Goal: Transaction & Acquisition: Purchase product/service

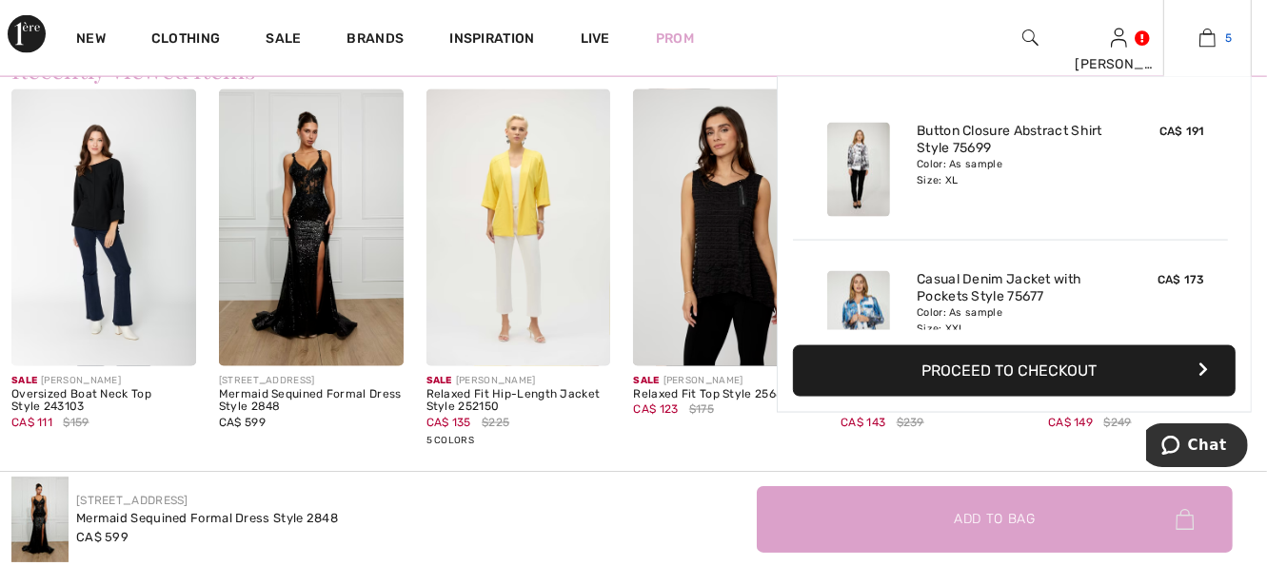
click at [1207, 41] on img at bounding box center [1208, 38] width 16 height 23
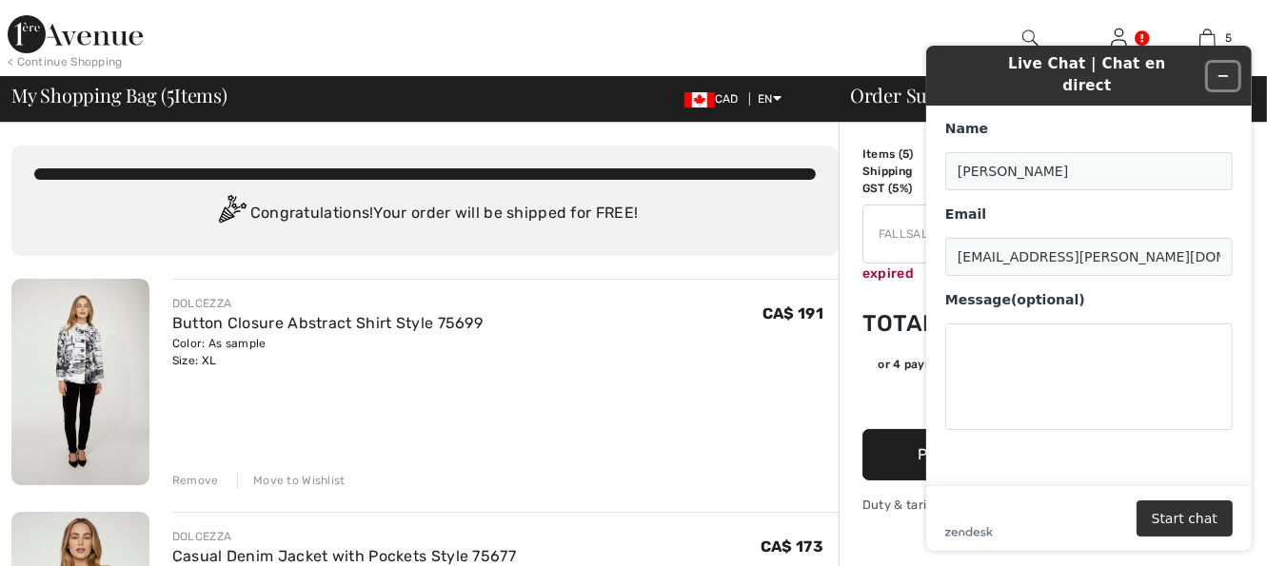
click at [1225, 76] on icon "Minimize widget" at bounding box center [1223, 76] width 9 height 0
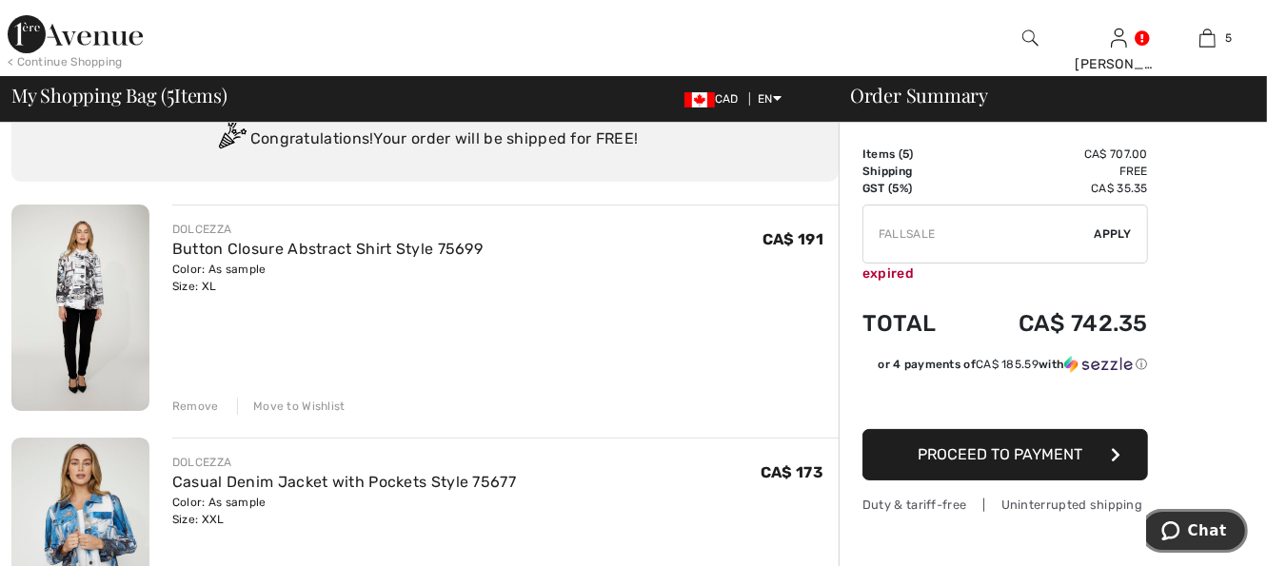
scroll to position [76, 0]
click at [85, 310] on img at bounding box center [80, 306] width 138 height 207
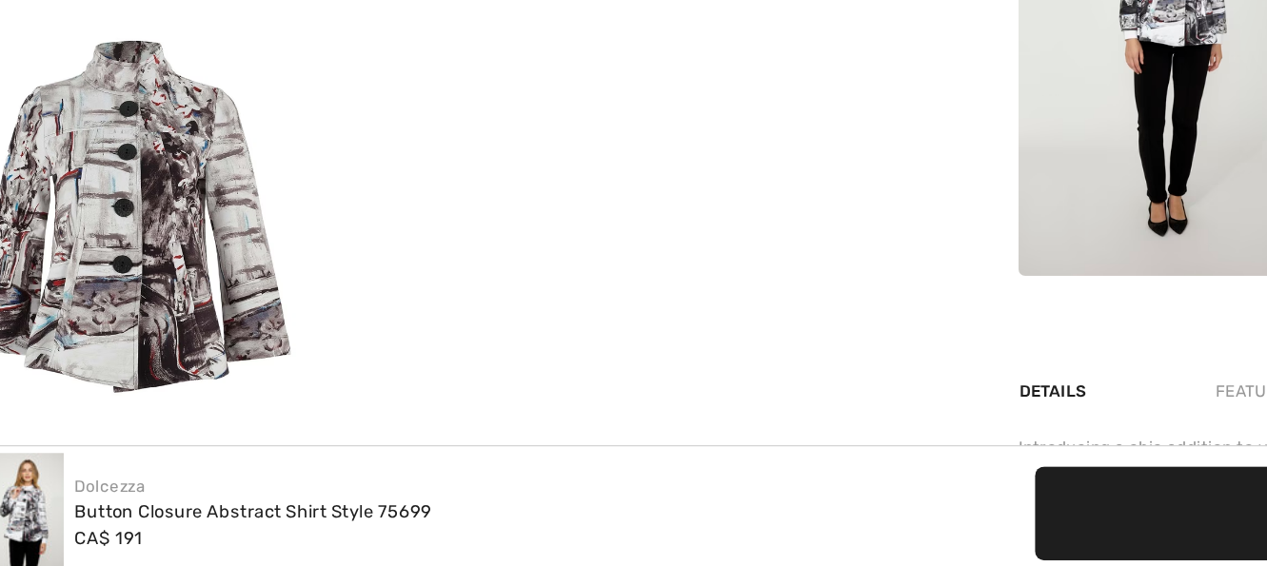
scroll to position [835, 0]
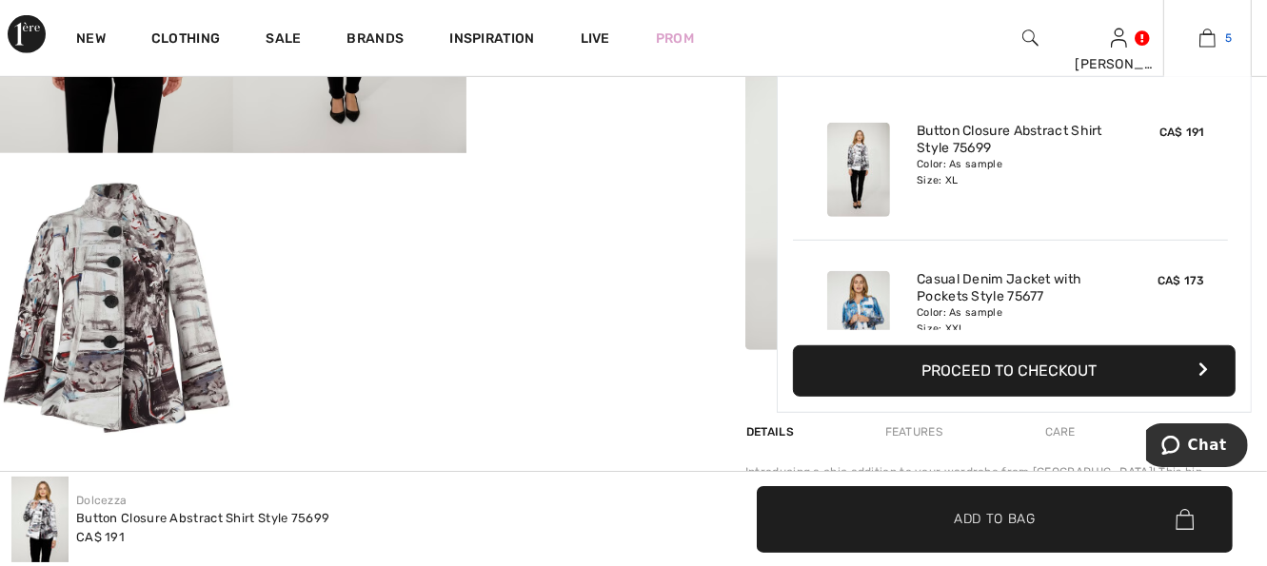
click at [1208, 43] on img at bounding box center [1208, 38] width 16 height 23
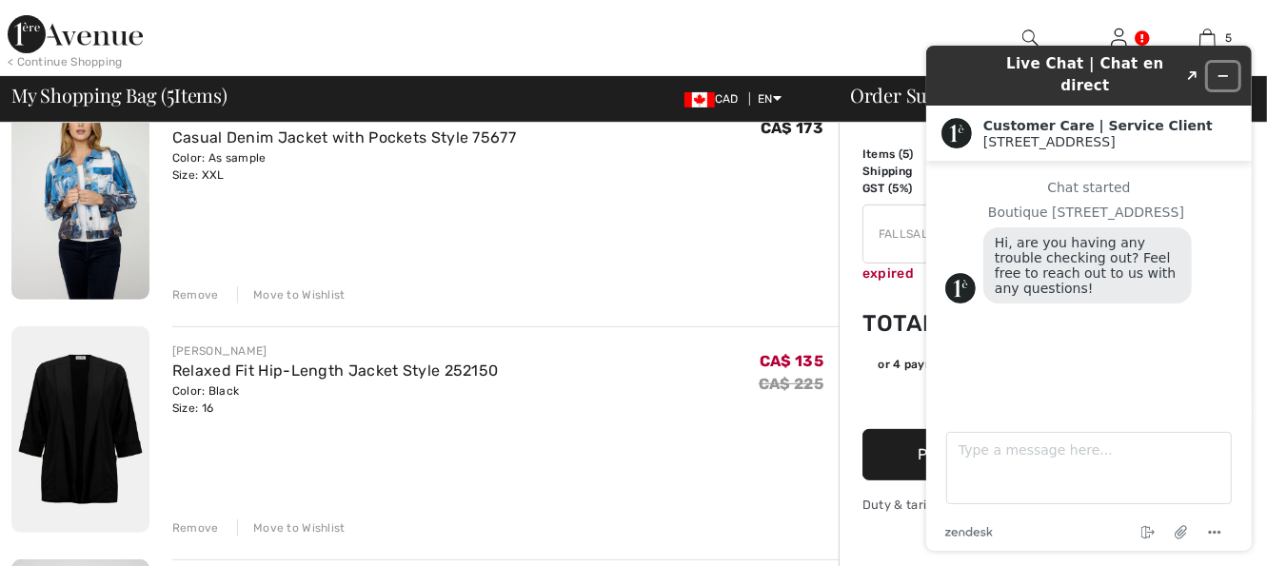
click at [1223, 69] on icon "Minimize widget" at bounding box center [1222, 75] width 13 height 13
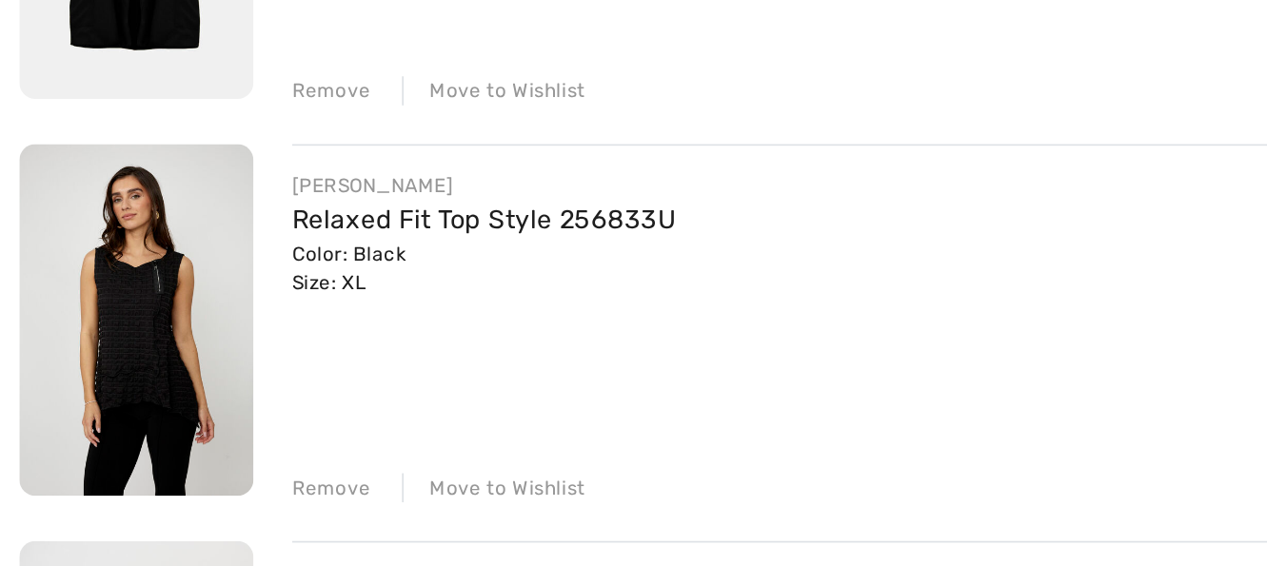
scroll to position [724, 0]
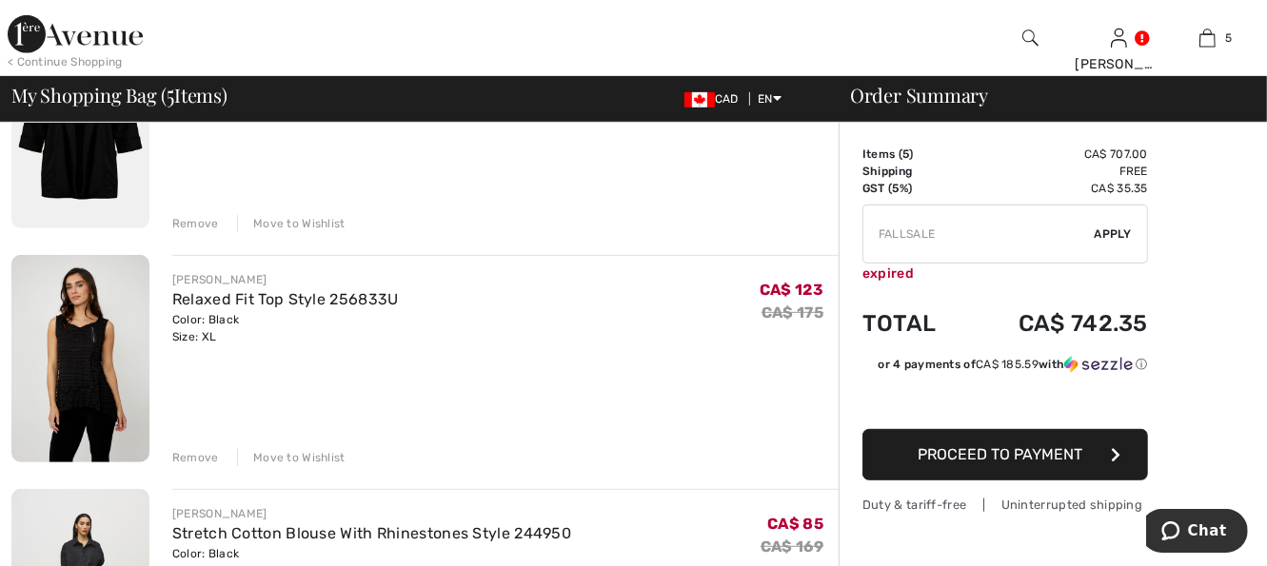
click at [312, 456] on div "Move to Wishlist" at bounding box center [291, 457] width 109 height 17
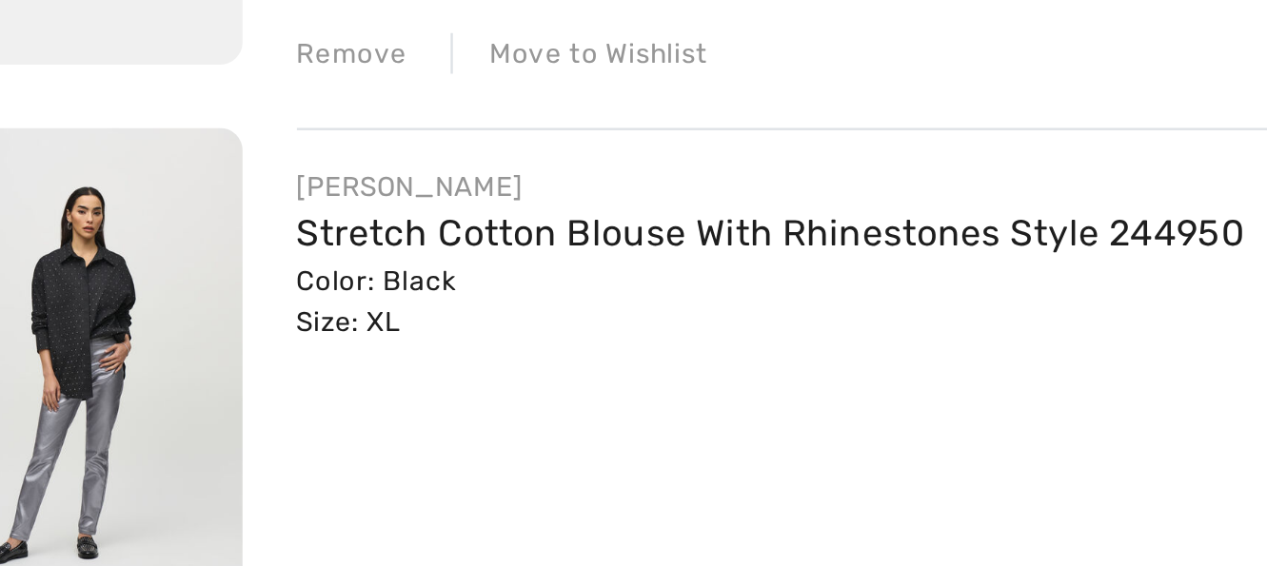
scroll to position [723, 0]
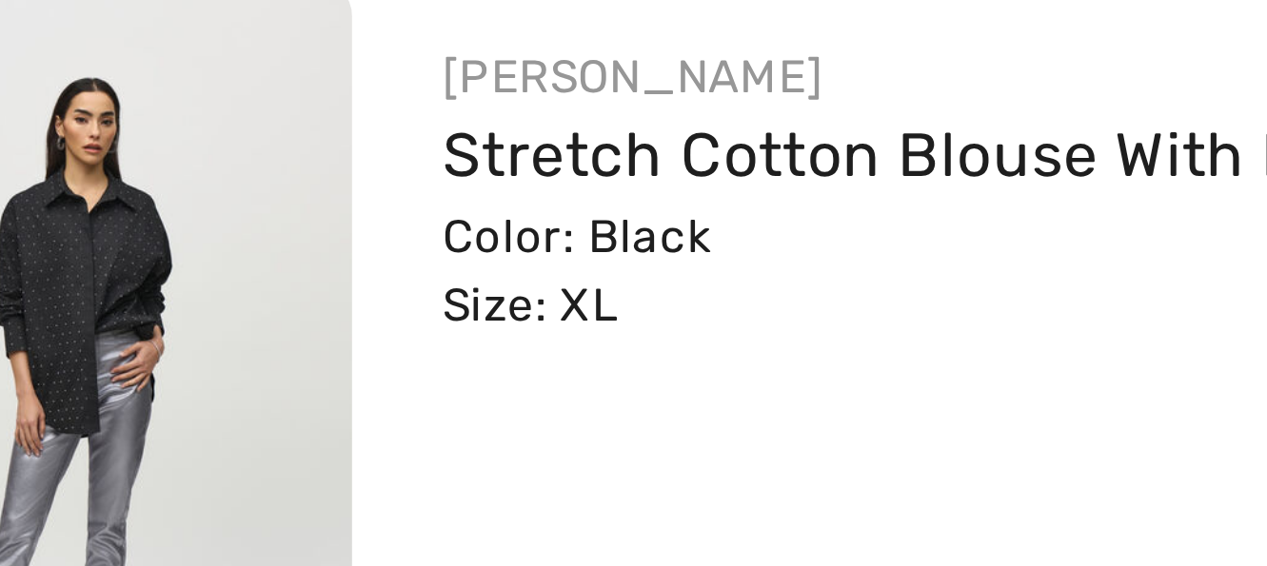
click at [82, 347] on img at bounding box center [80, 358] width 138 height 207
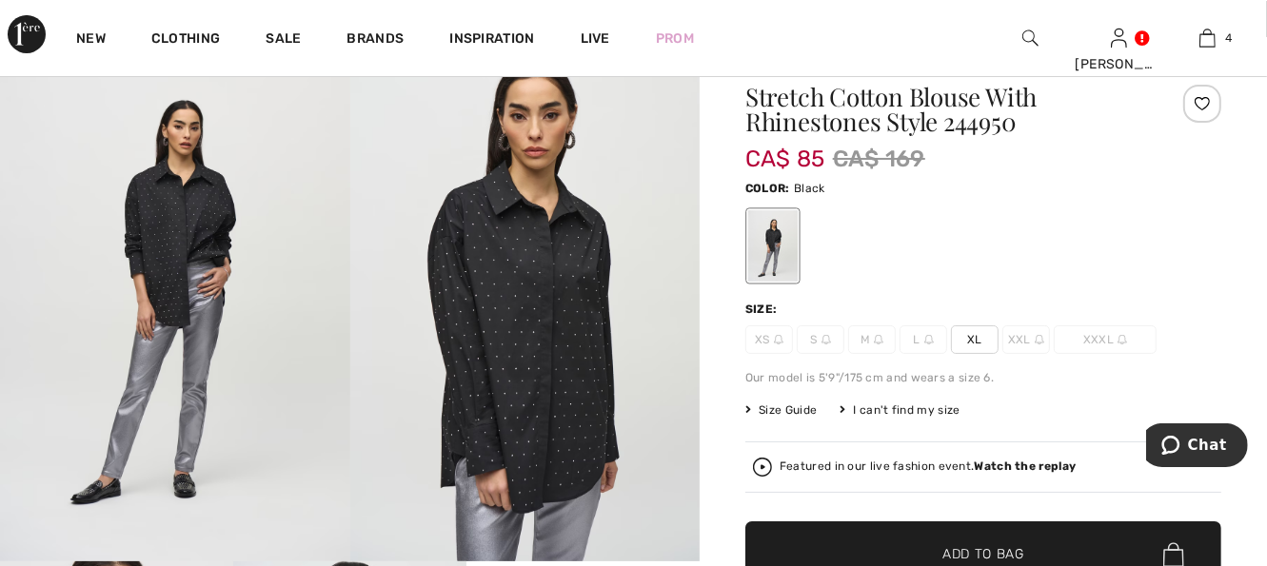
scroll to position [38, 0]
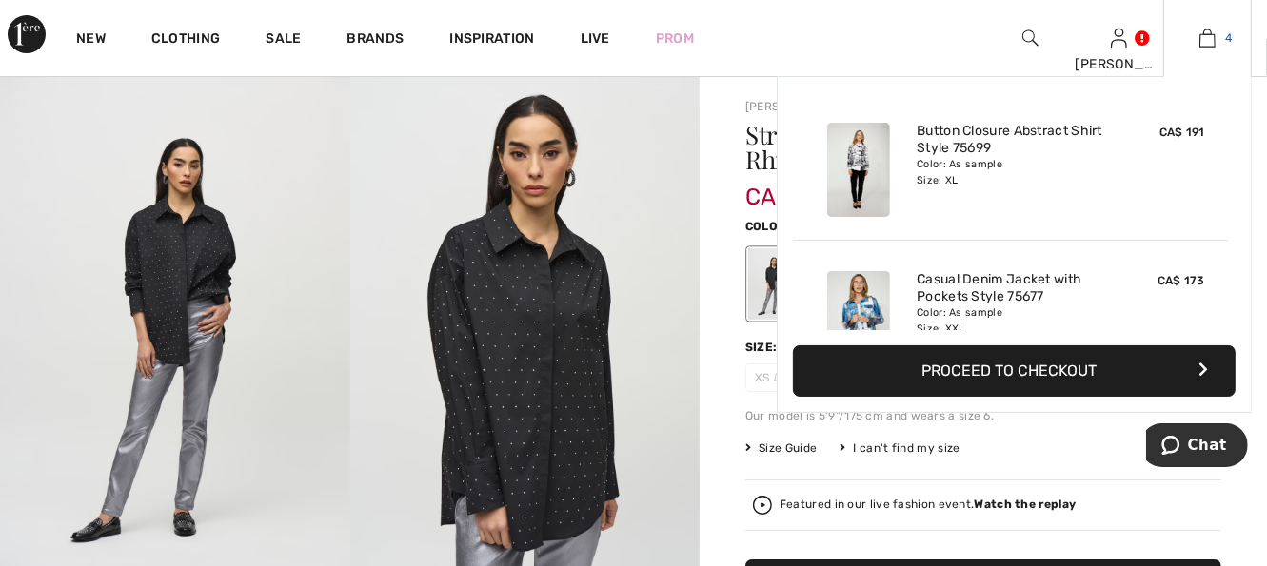
click at [1207, 38] on img at bounding box center [1208, 38] width 16 height 23
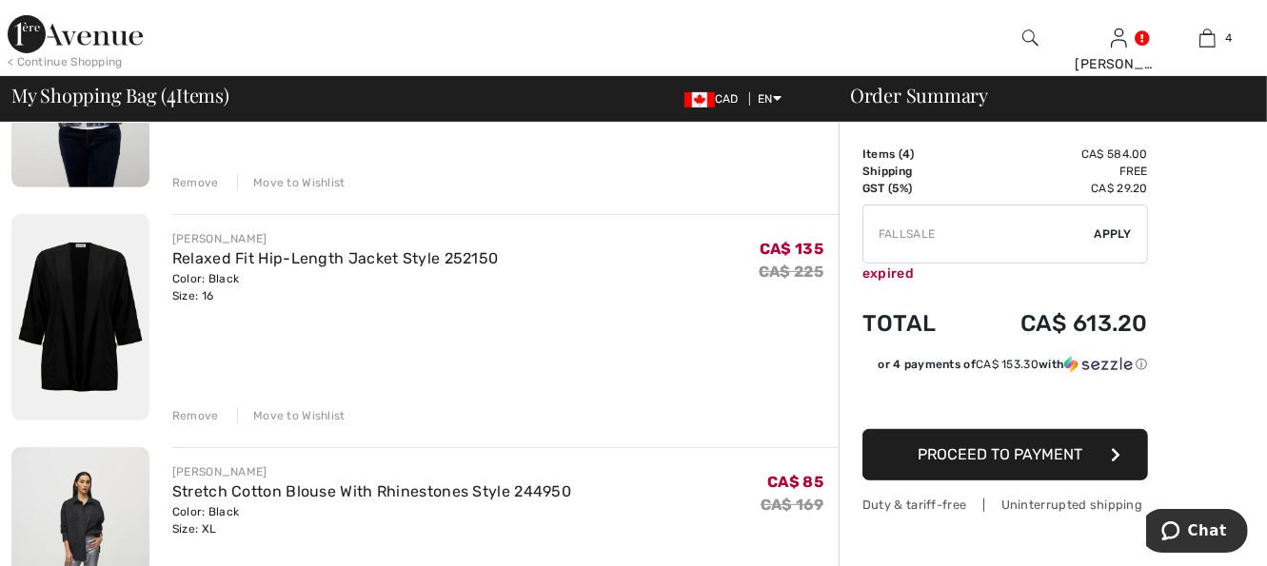
scroll to position [533, 0]
click at [304, 412] on div "Move to Wishlist" at bounding box center [291, 414] width 109 height 17
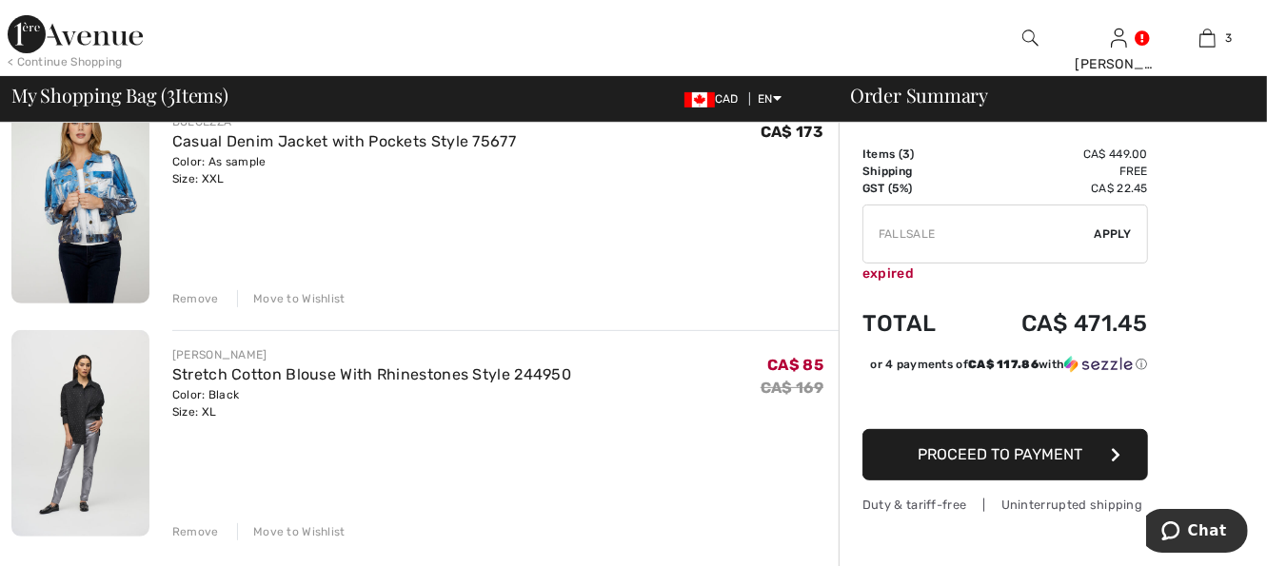
scroll to position [419, 0]
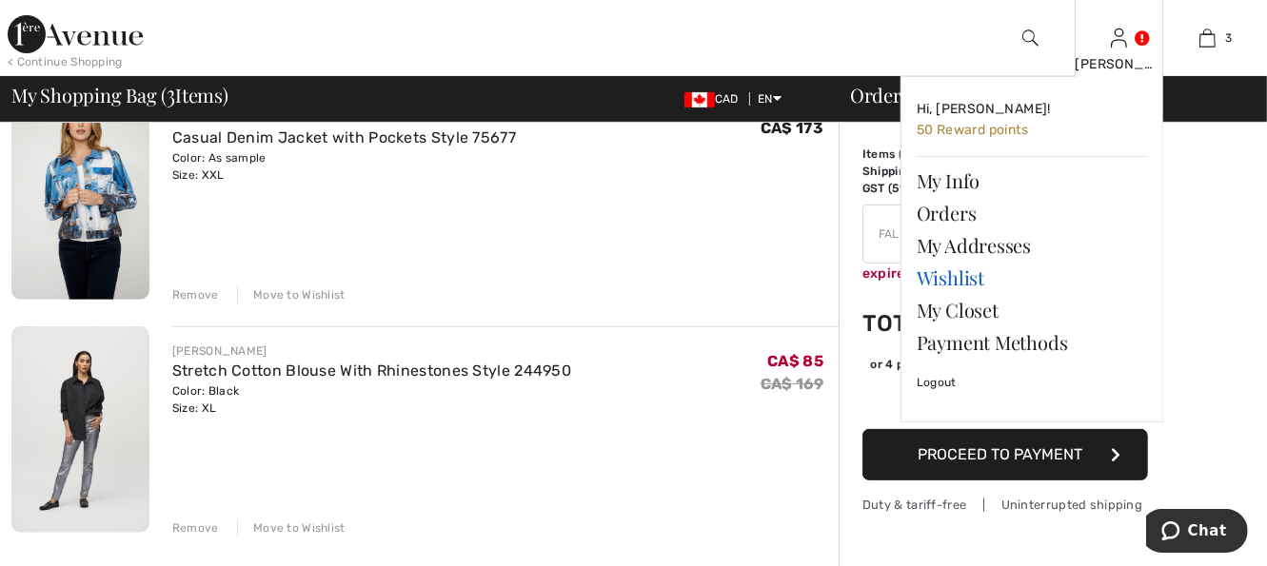
click at [958, 282] on link "Wishlist" at bounding box center [1032, 278] width 230 height 32
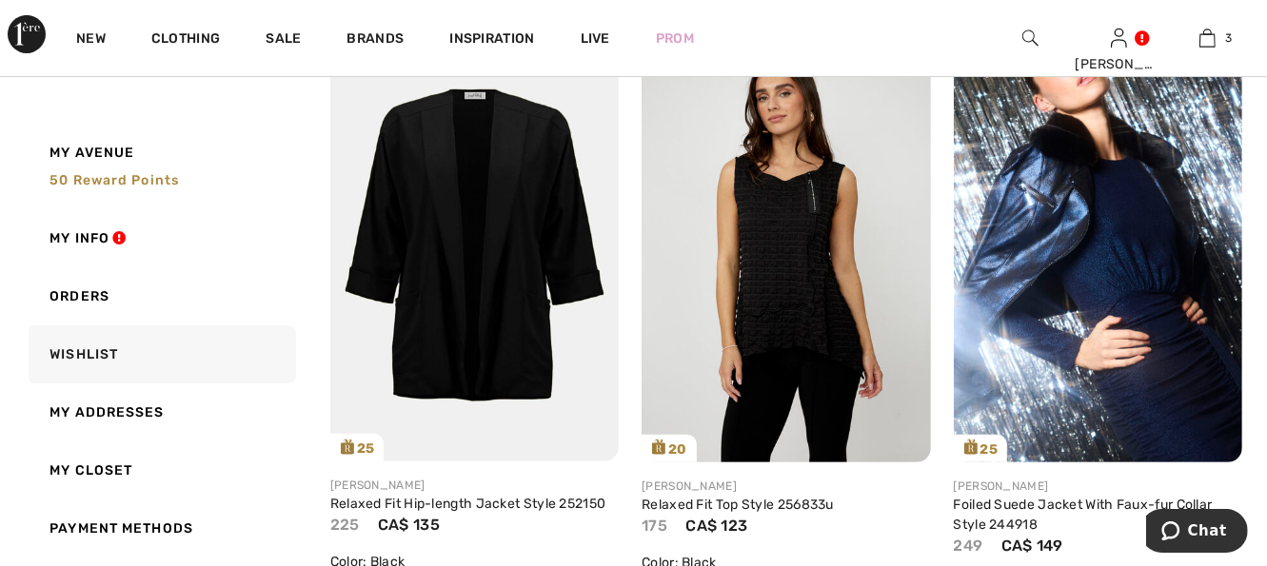
scroll to position [343, 0]
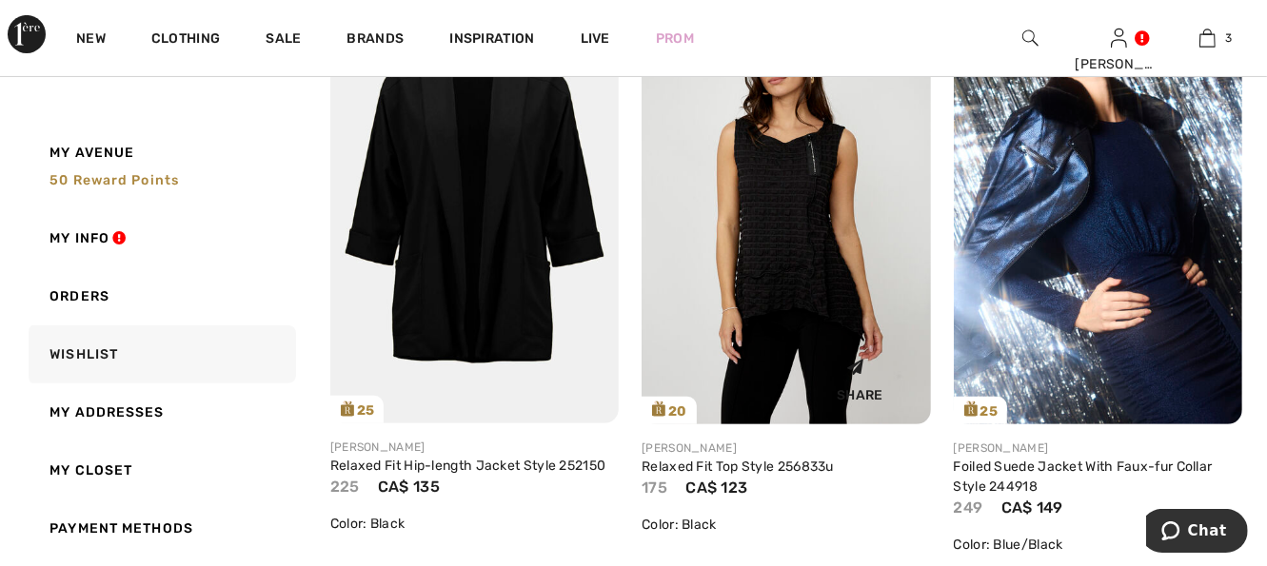
click at [751, 327] on img at bounding box center [786, 207] width 288 height 433
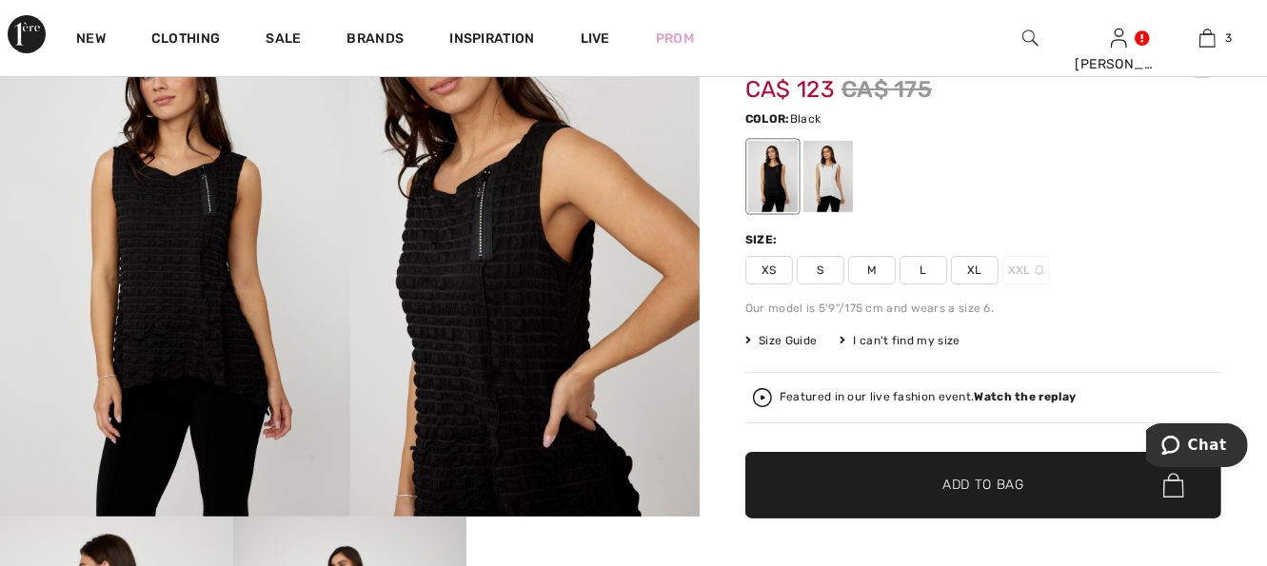
scroll to position [85, 0]
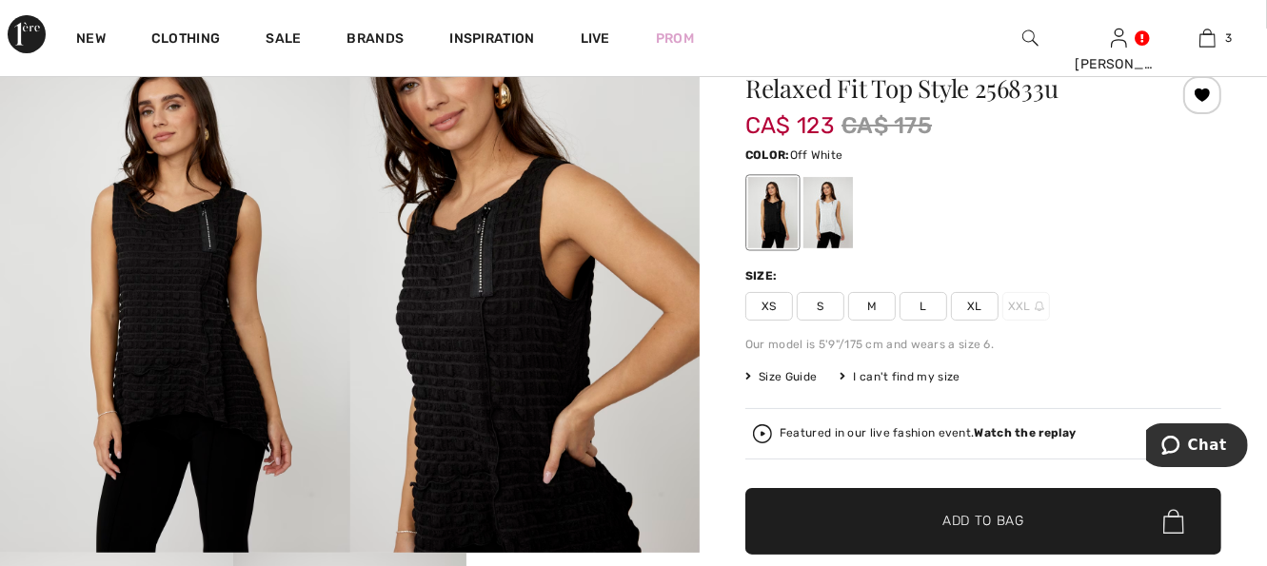
click at [853, 238] on div at bounding box center [828, 212] width 50 height 71
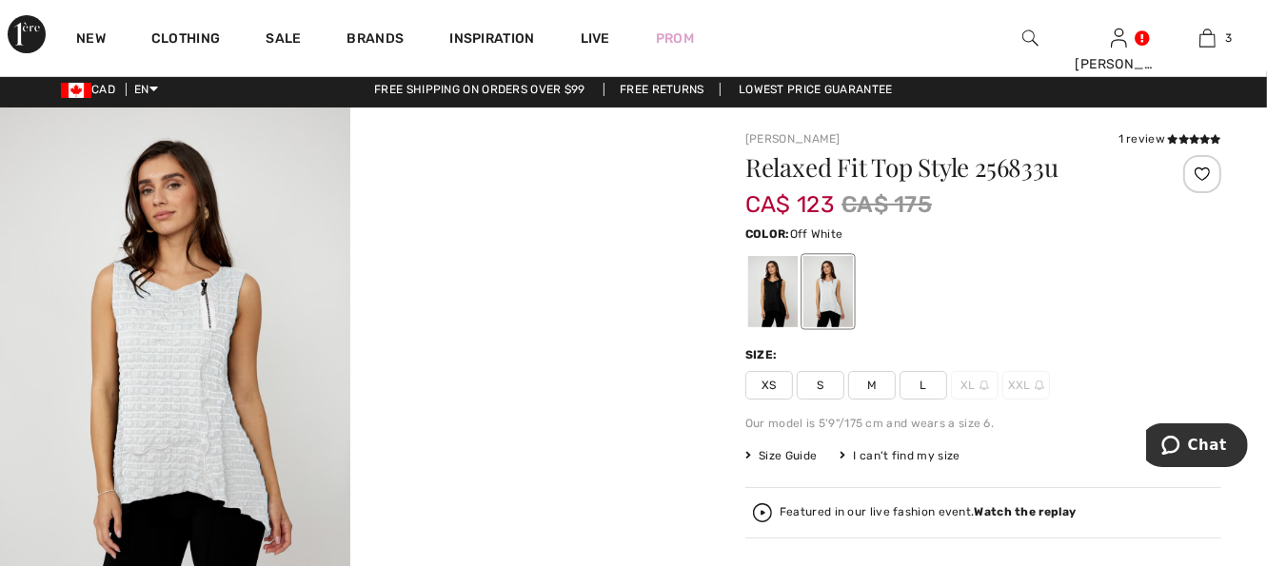
scroll to position [0, 0]
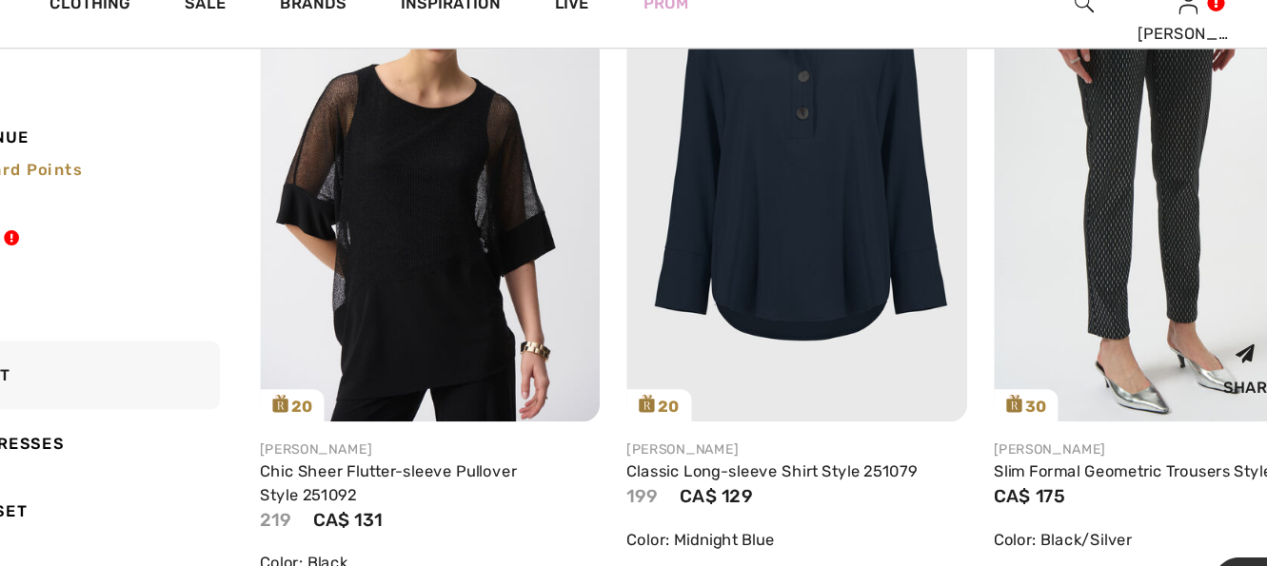
scroll to position [990, 0]
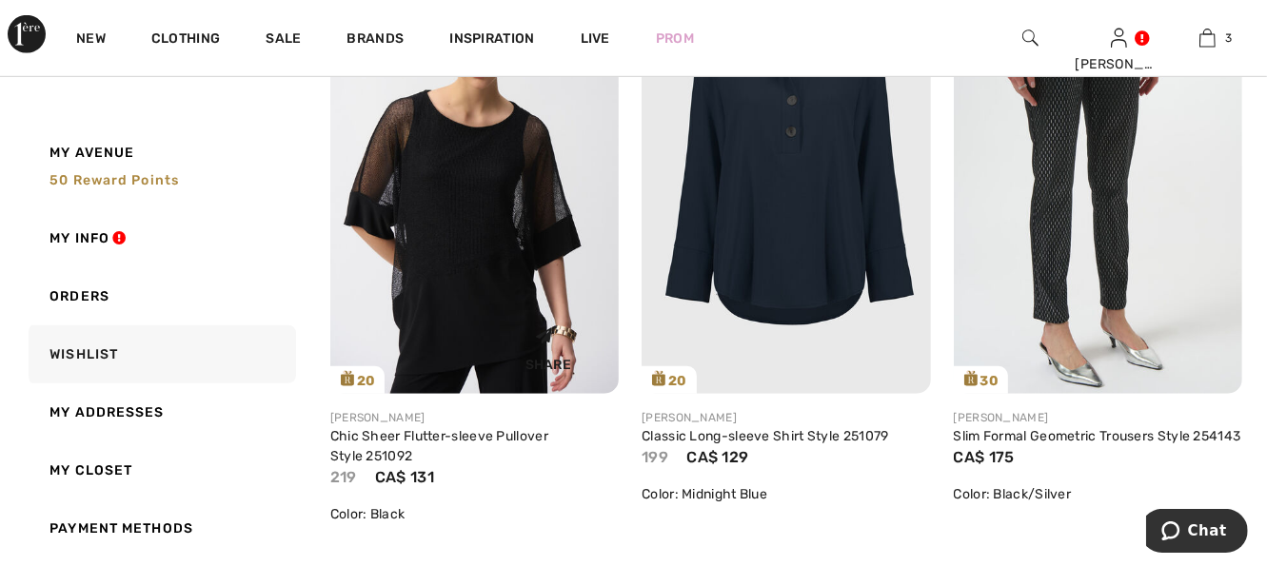
click at [509, 284] on img at bounding box center [474, 177] width 288 height 432
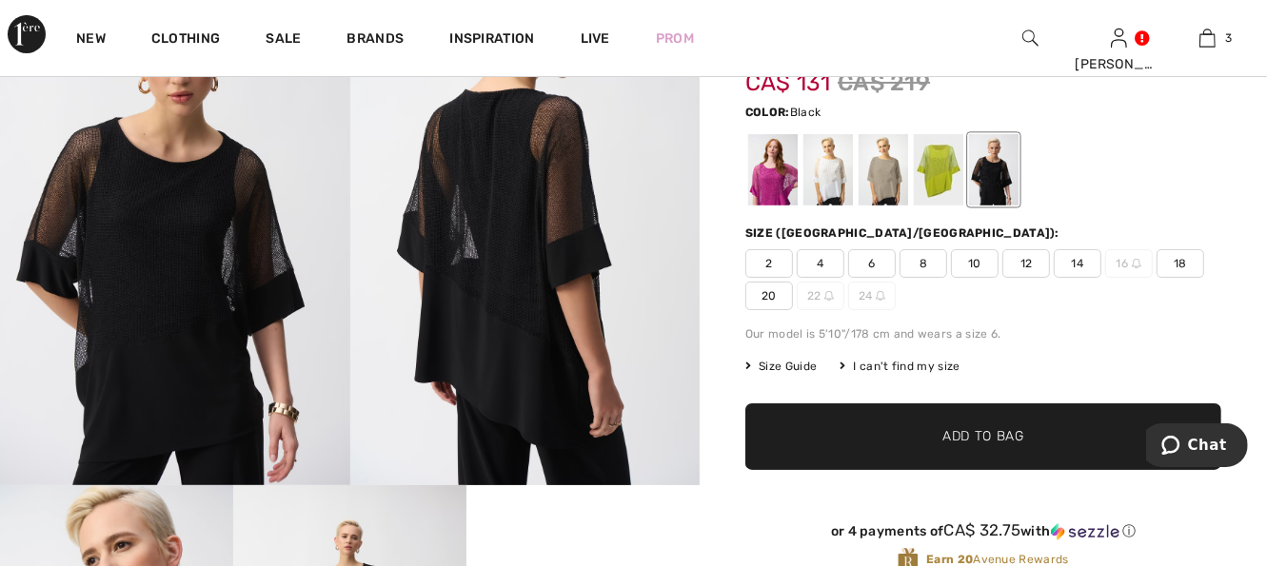
scroll to position [114, 0]
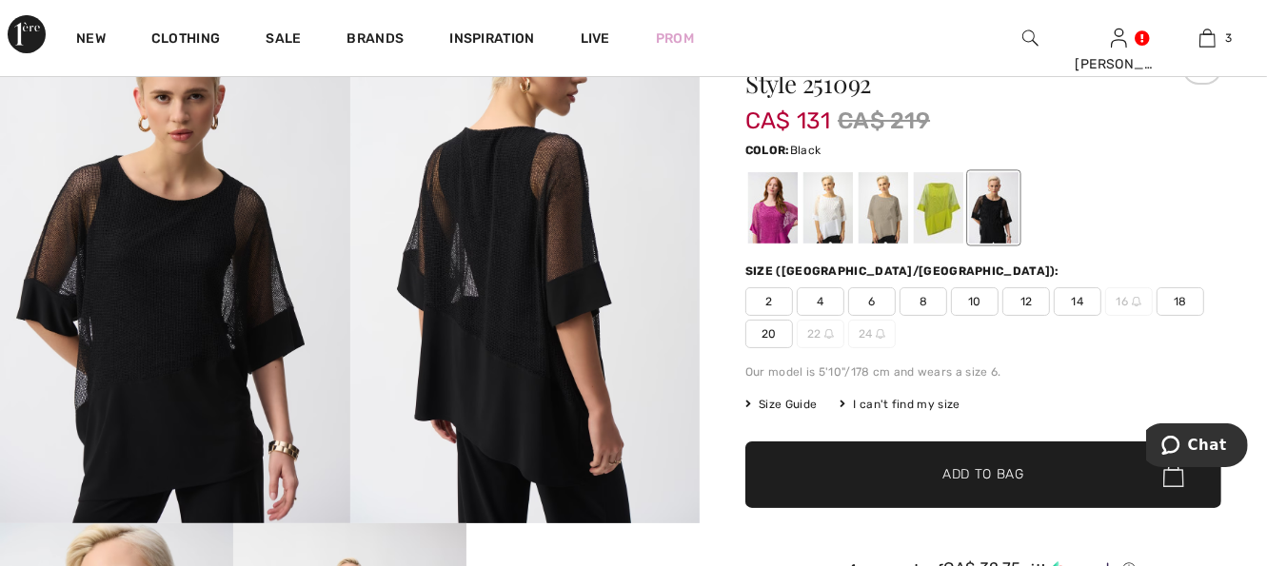
click at [1003, 223] on div at bounding box center [994, 207] width 50 height 71
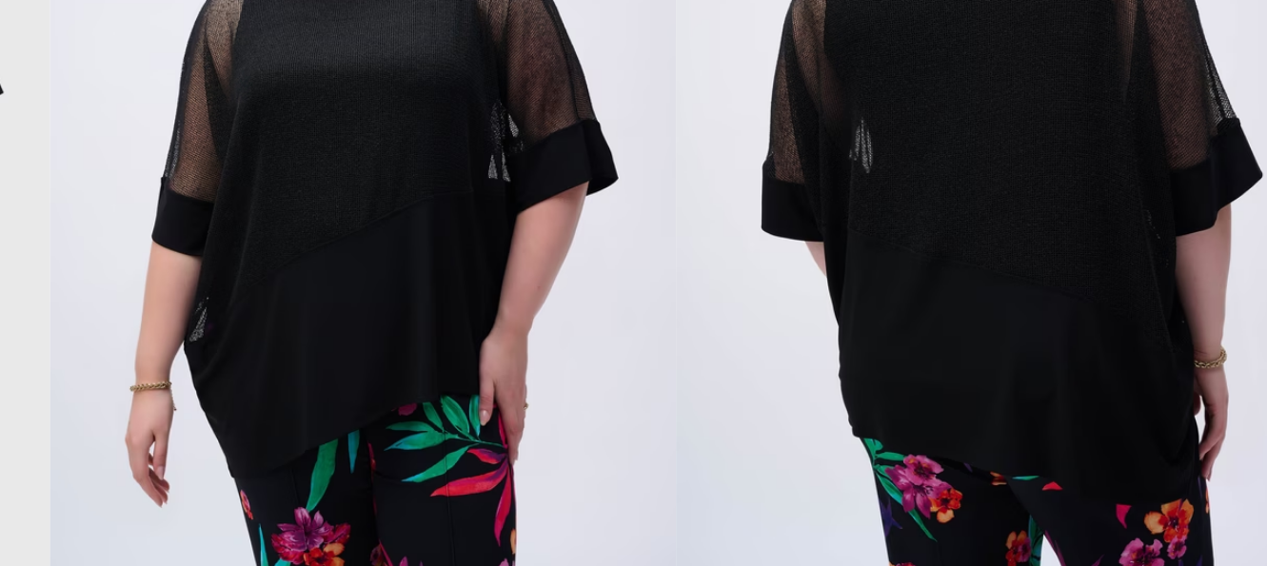
scroll to position [952, 0]
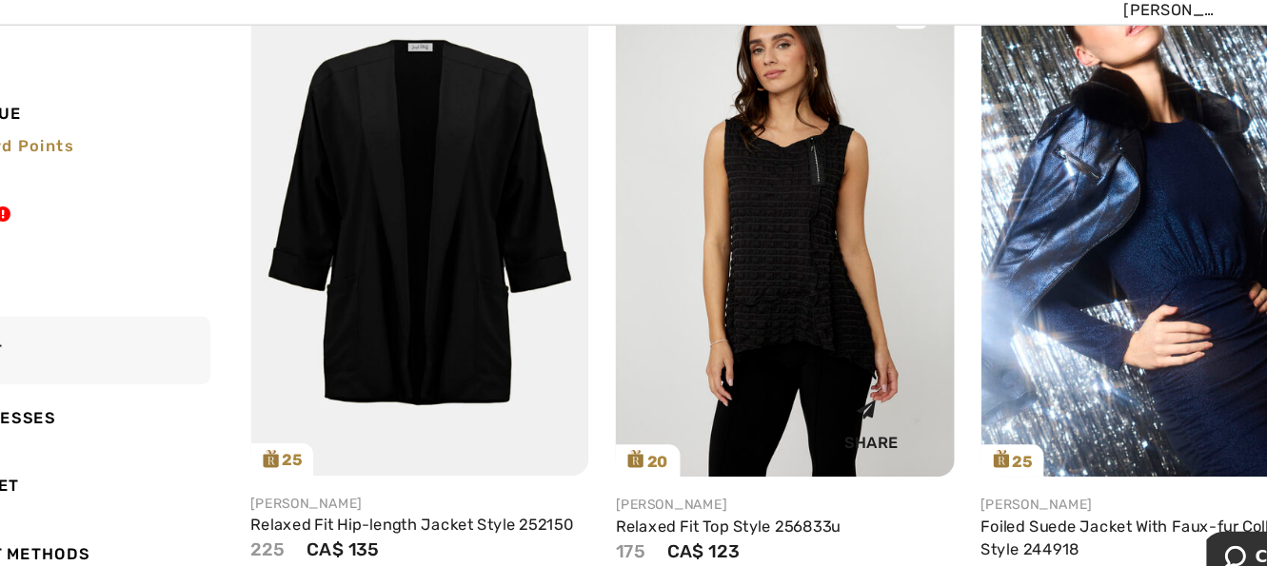
scroll to position [305, 0]
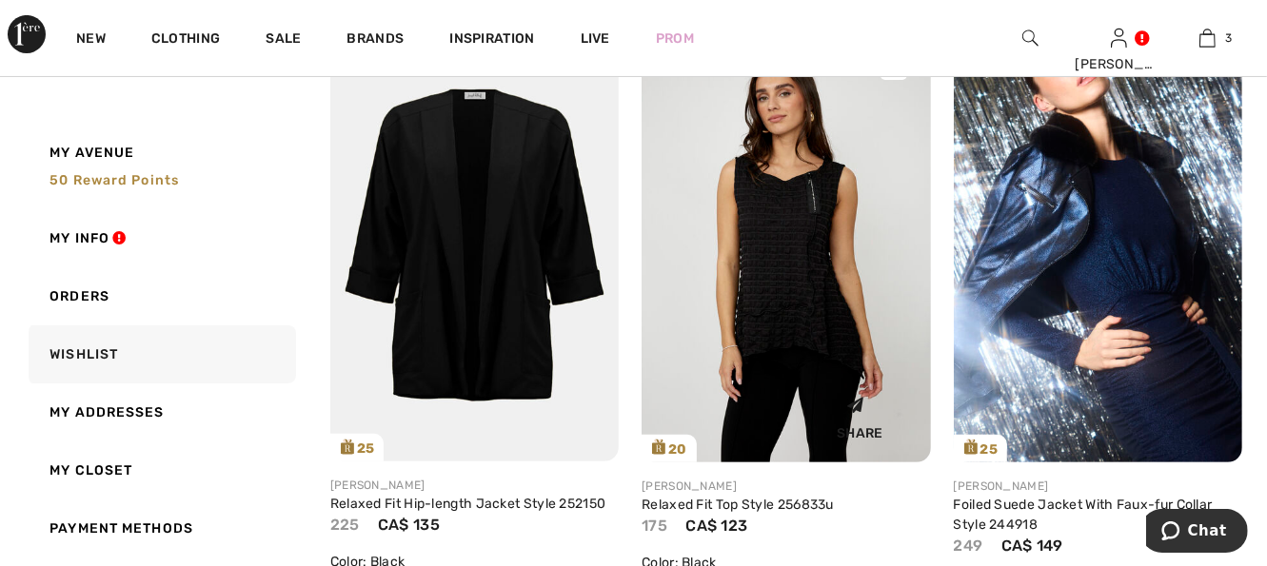
click at [792, 377] on img at bounding box center [786, 246] width 288 height 433
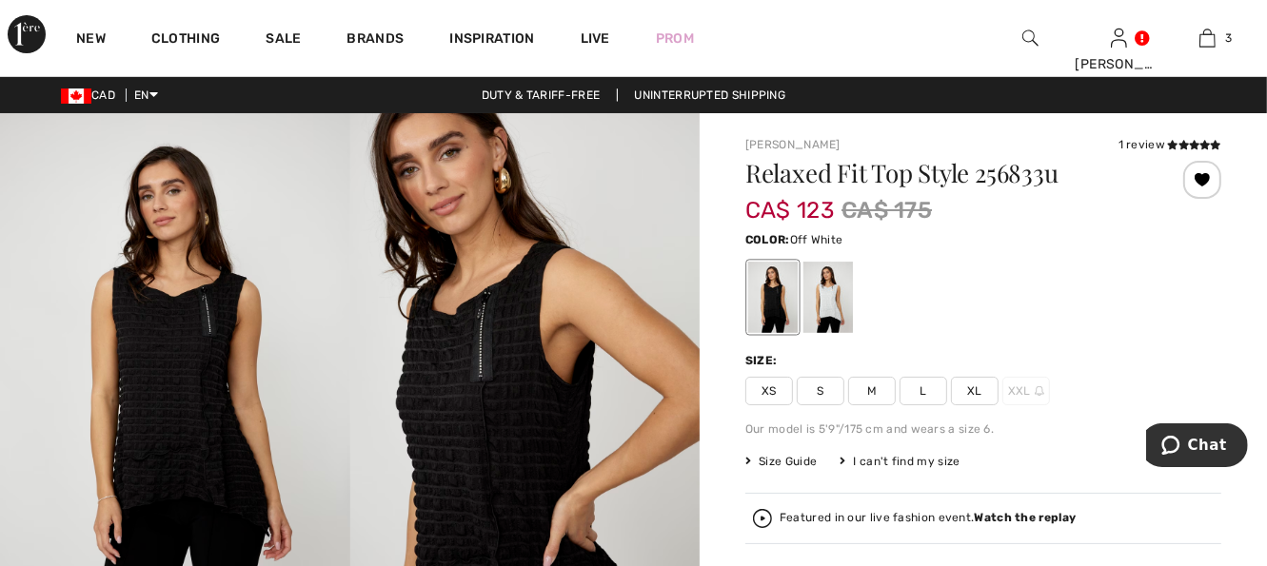
click at [833, 304] on div at bounding box center [828, 297] width 50 height 71
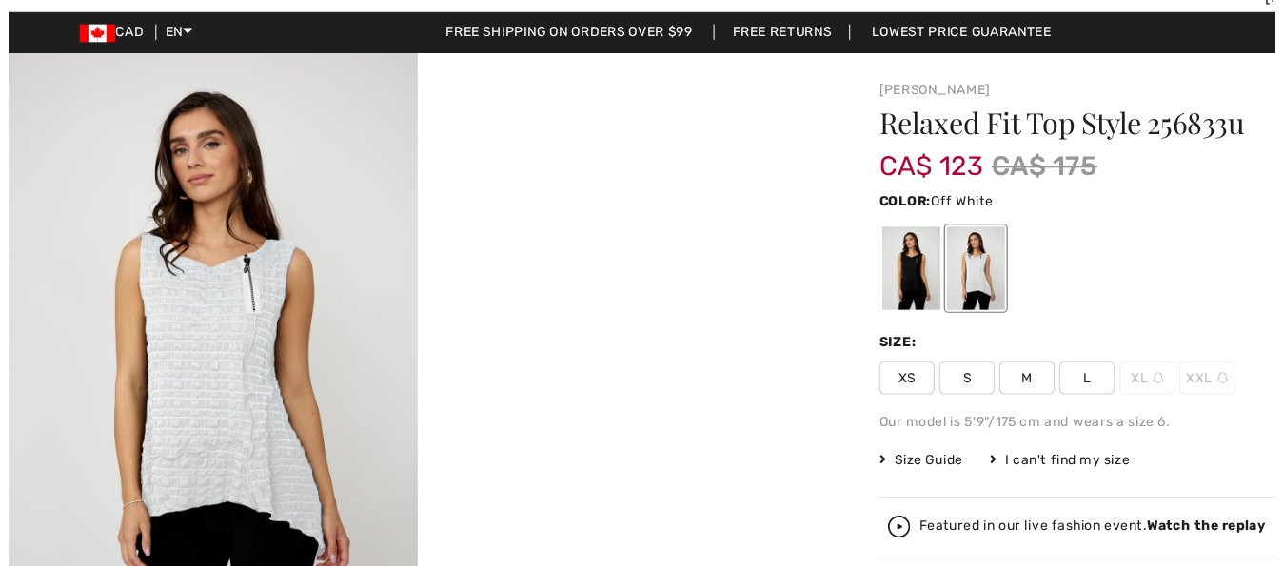
scroll to position [1, 0]
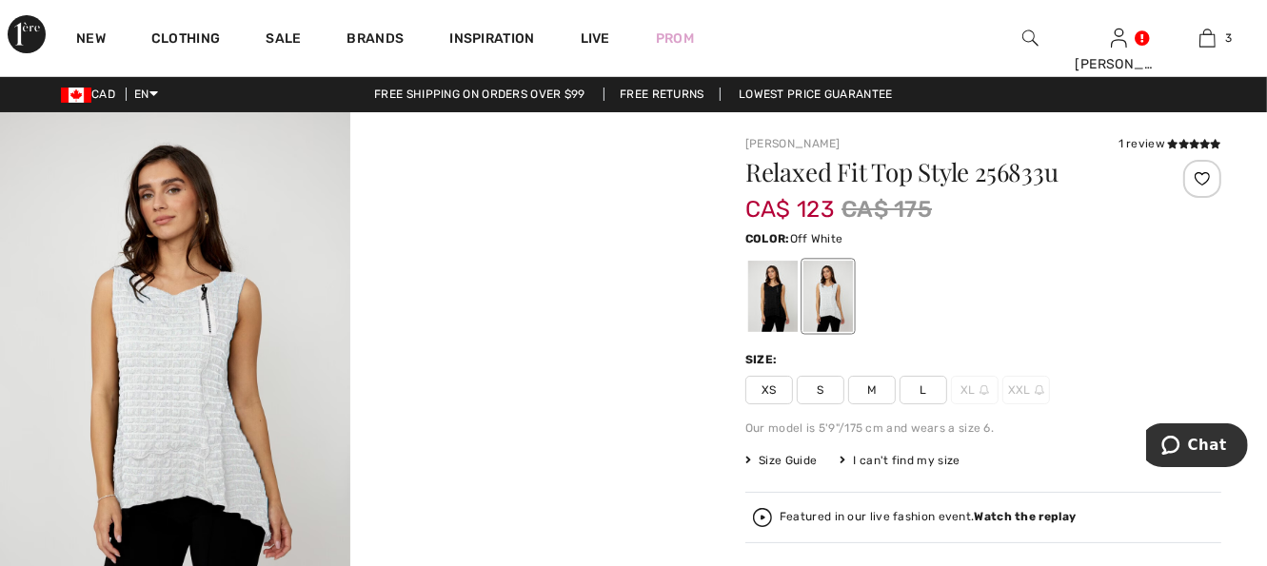
click at [1030, 43] on img at bounding box center [1030, 38] width 16 height 23
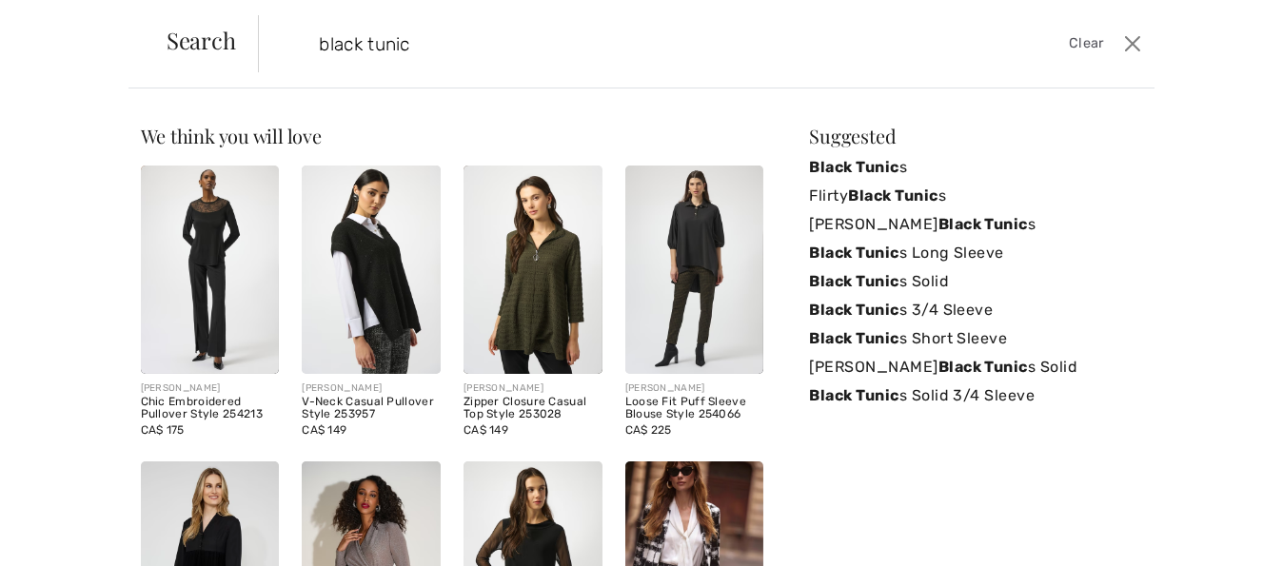
type input "black tunic"
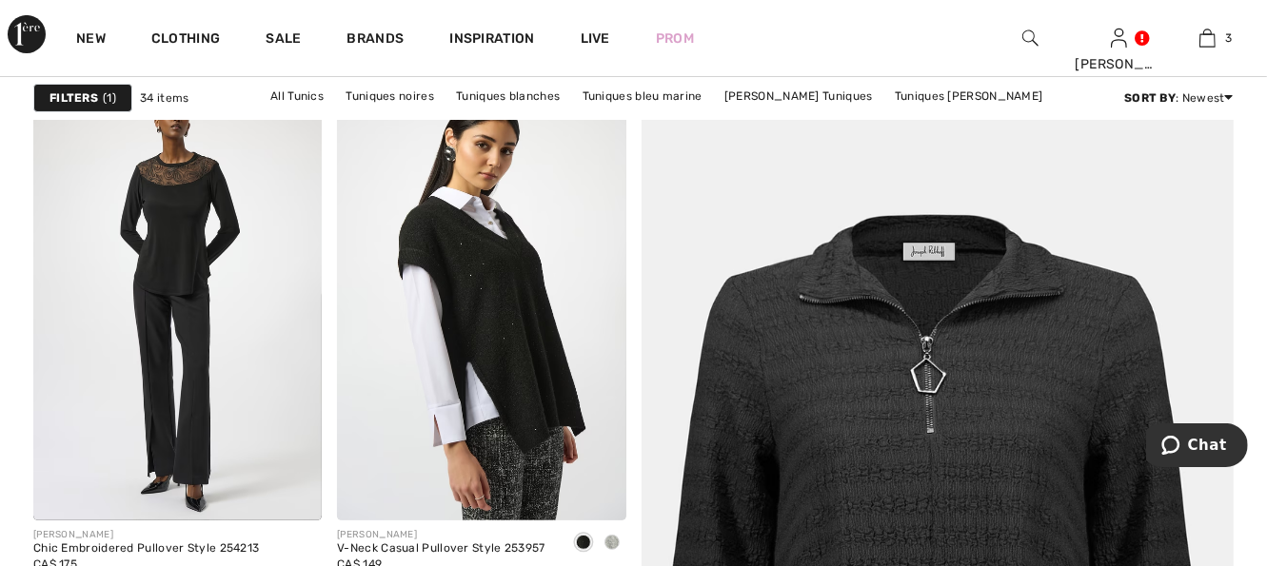
scroll to position [190, 0]
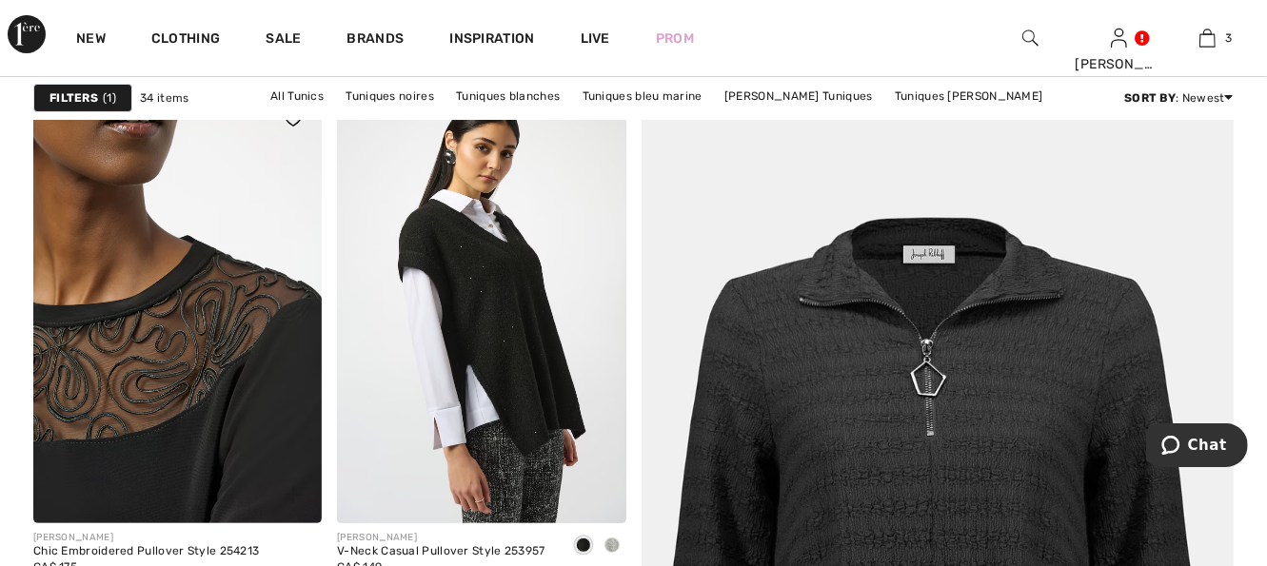
click at [156, 413] on img at bounding box center [177, 306] width 288 height 433
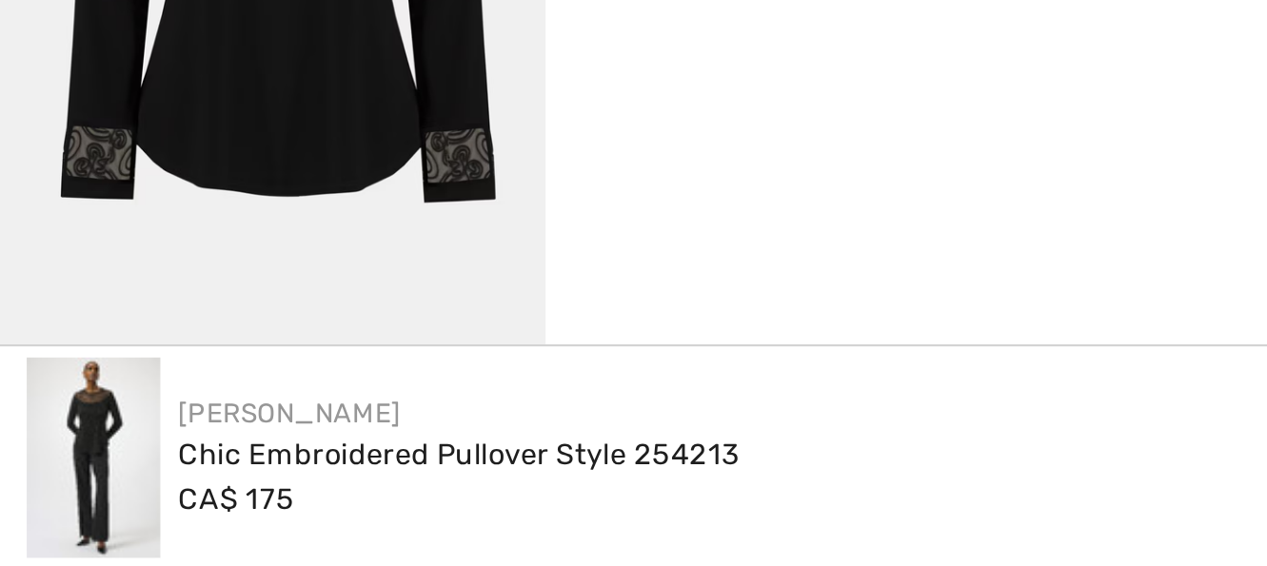
scroll to position [858, 0]
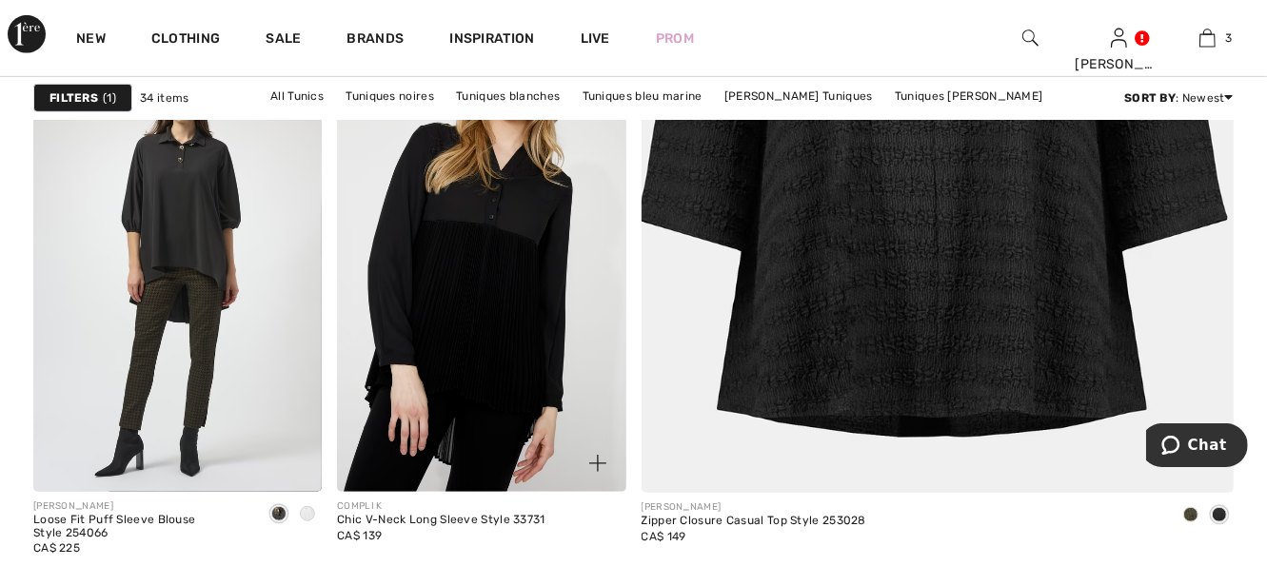
scroll to position [800, 0]
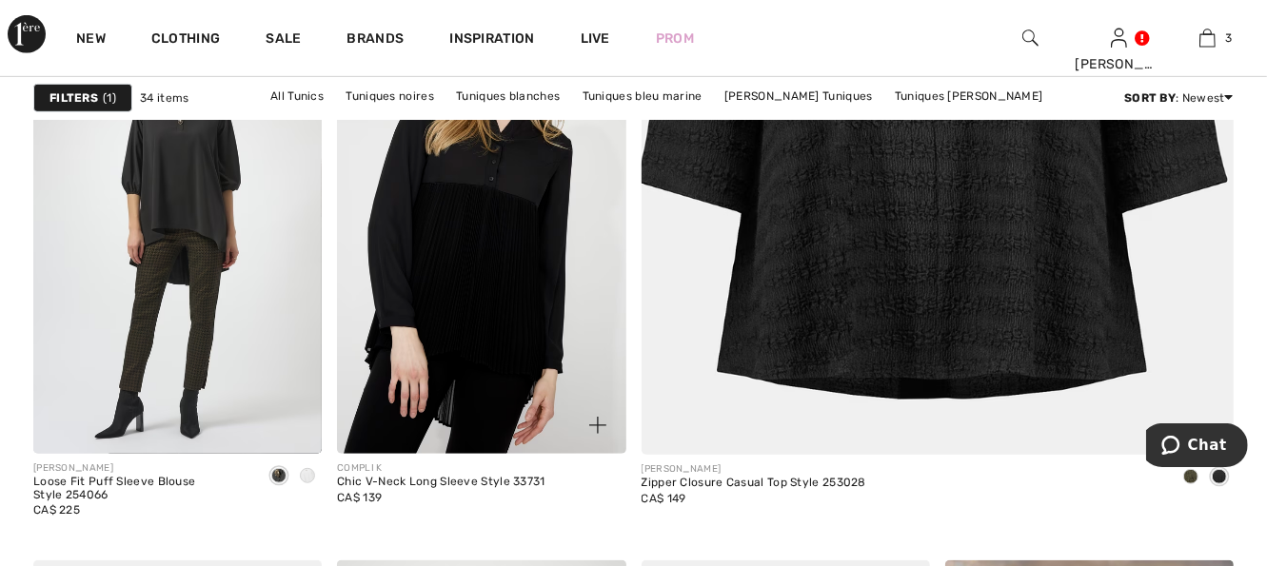
click at [487, 363] on img at bounding box center [481, 237] width 288 height 433
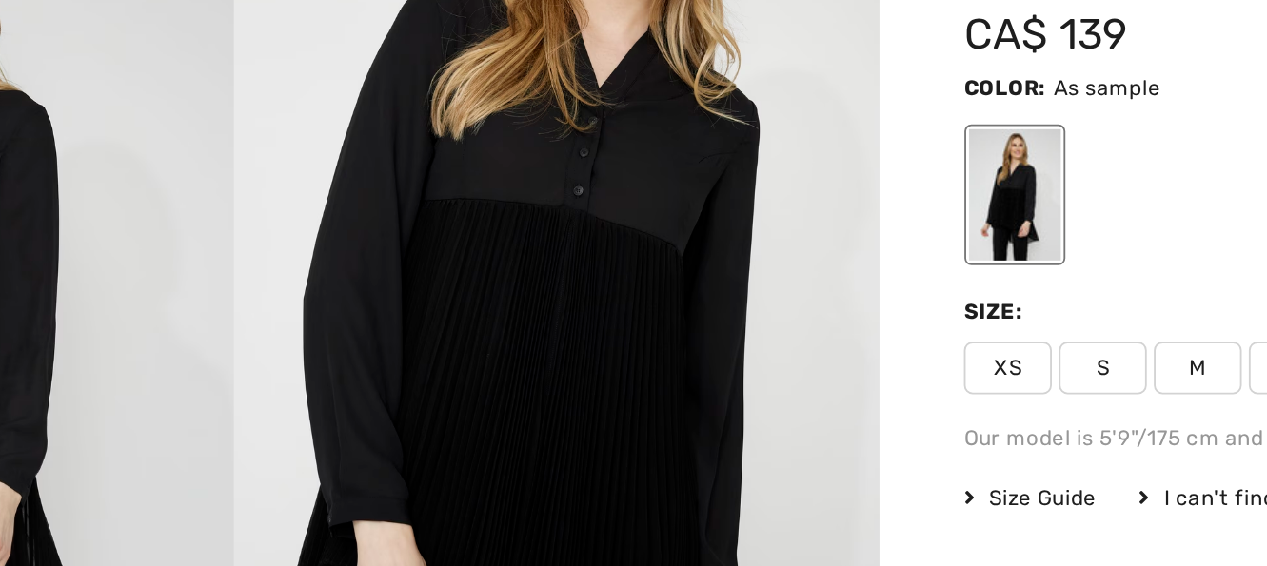
scroll to position [73, 0]
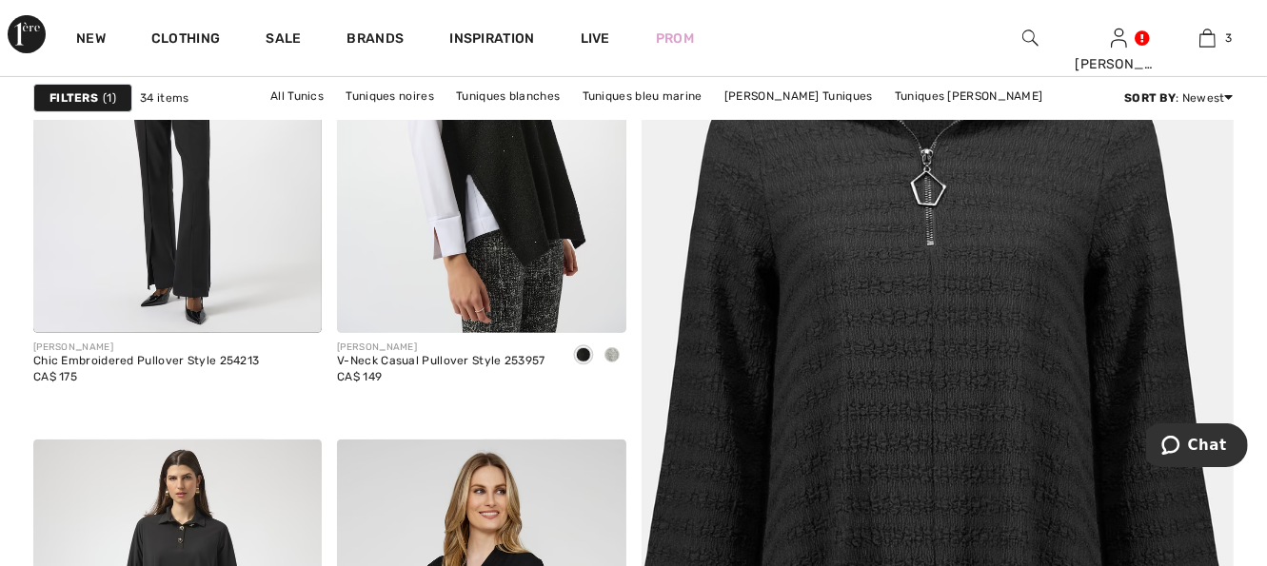
scroll to position [343, 0]
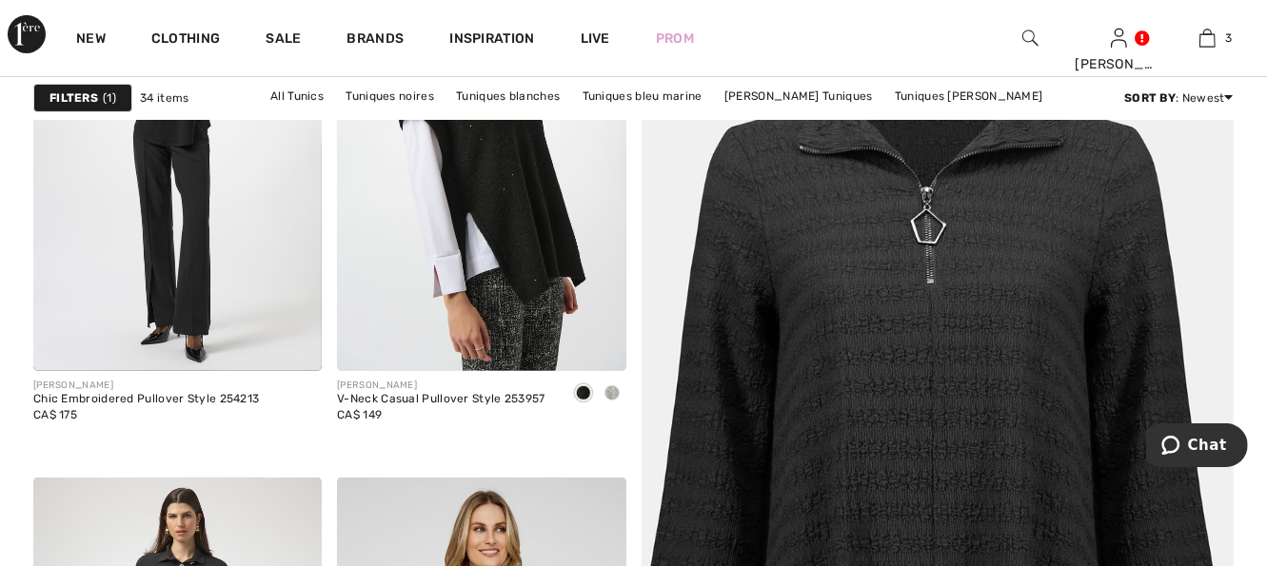
click at [909, 384] on img at bounding box center [937, 471] width 711 height 1067
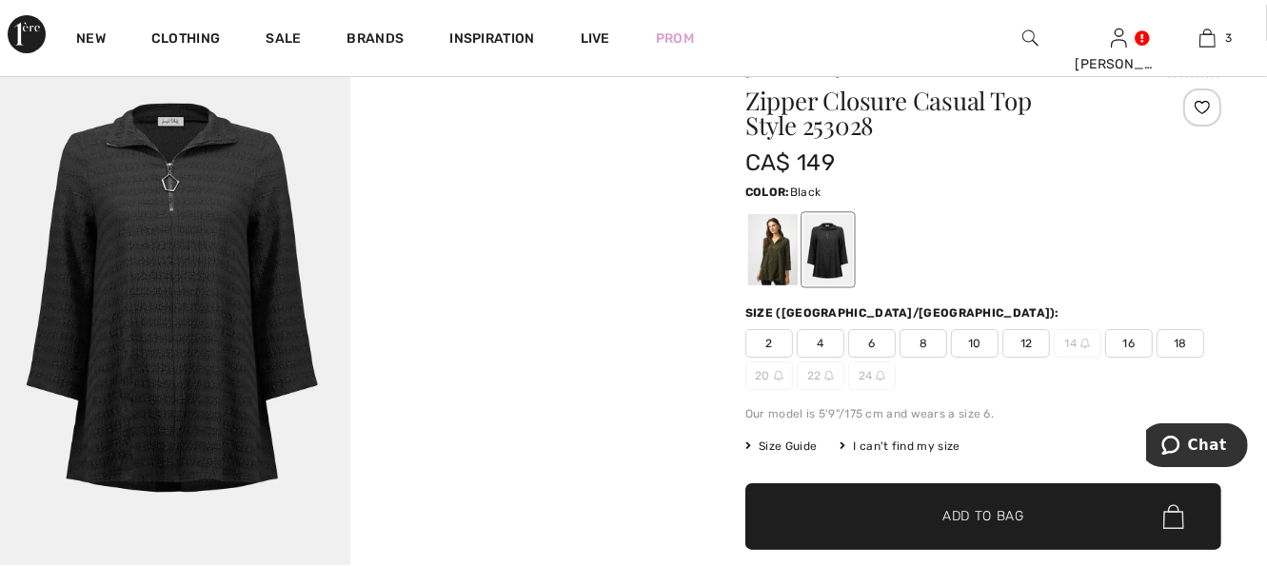
scroll to position [76, 0]
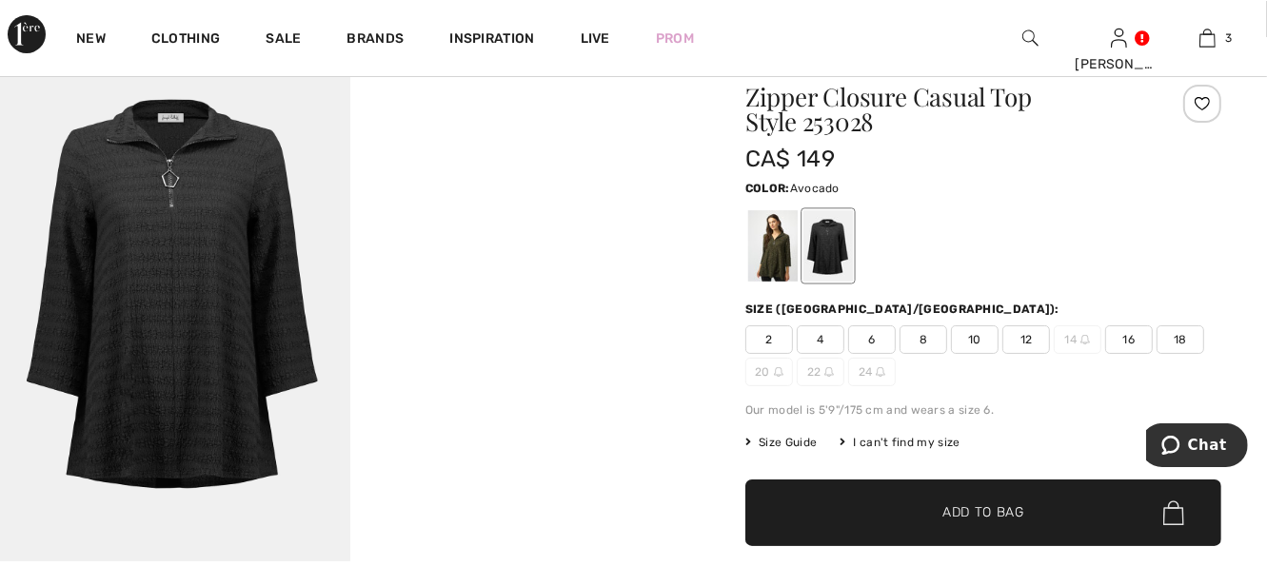
click at [784, 254] on div at bounding box center [773, 245] width 50 height 71
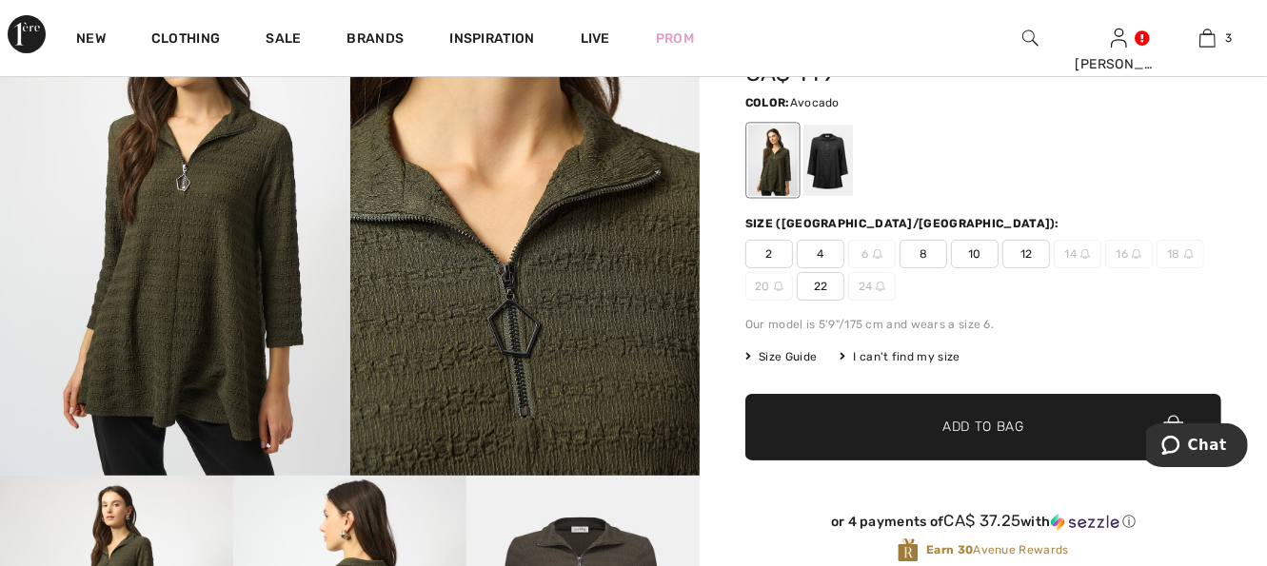
scroll to position [157, 0]
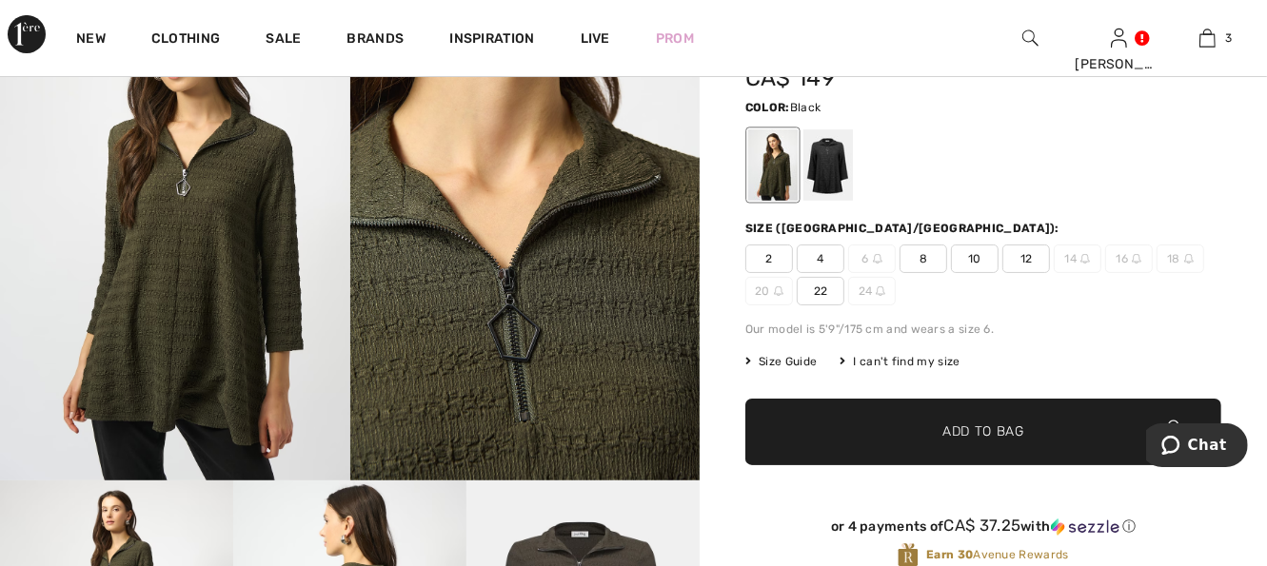
click at [833, 151] on div at bounding box center [828, 164] width 50 height 71
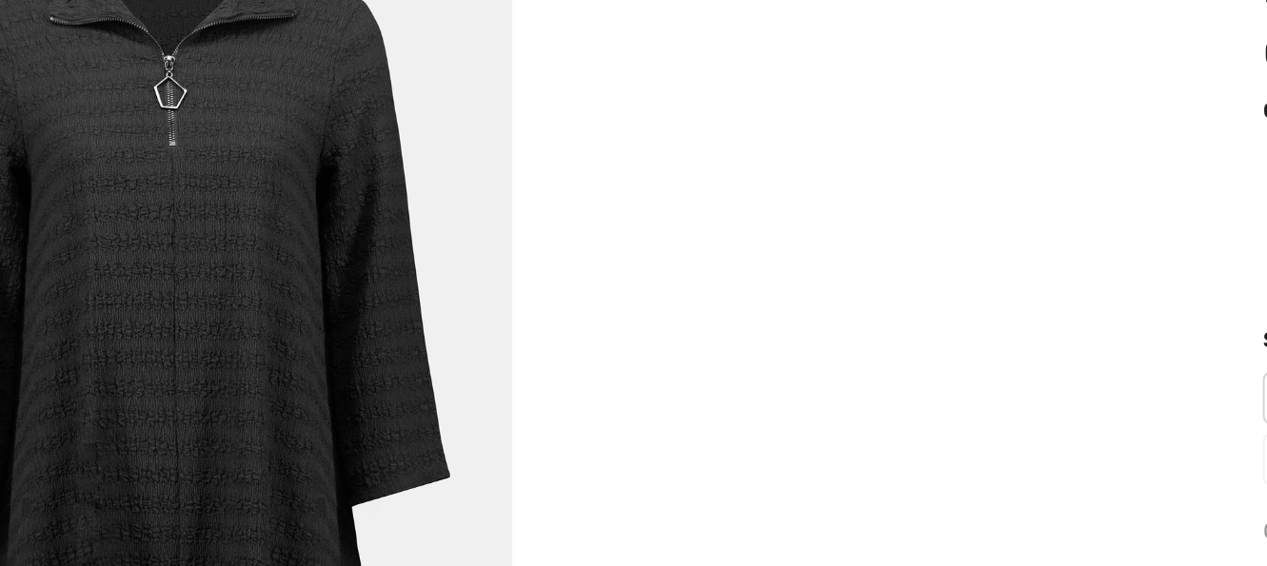
scroll to position [13, 0]
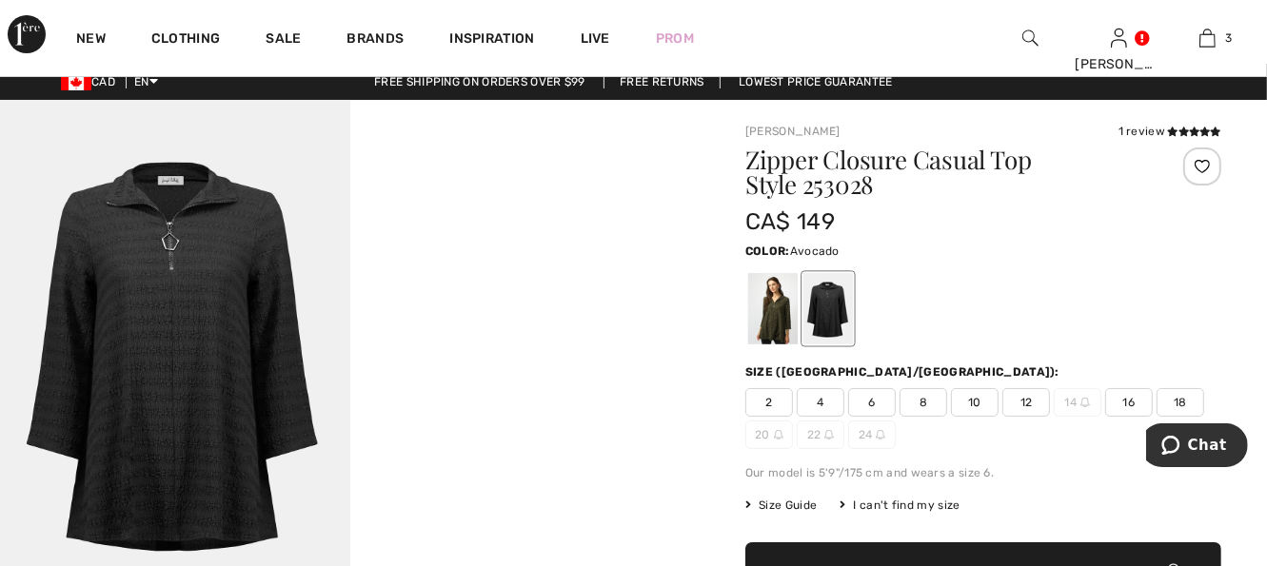
click at [775, 314] on div at bounding box center [773, 308] width 50 height 71
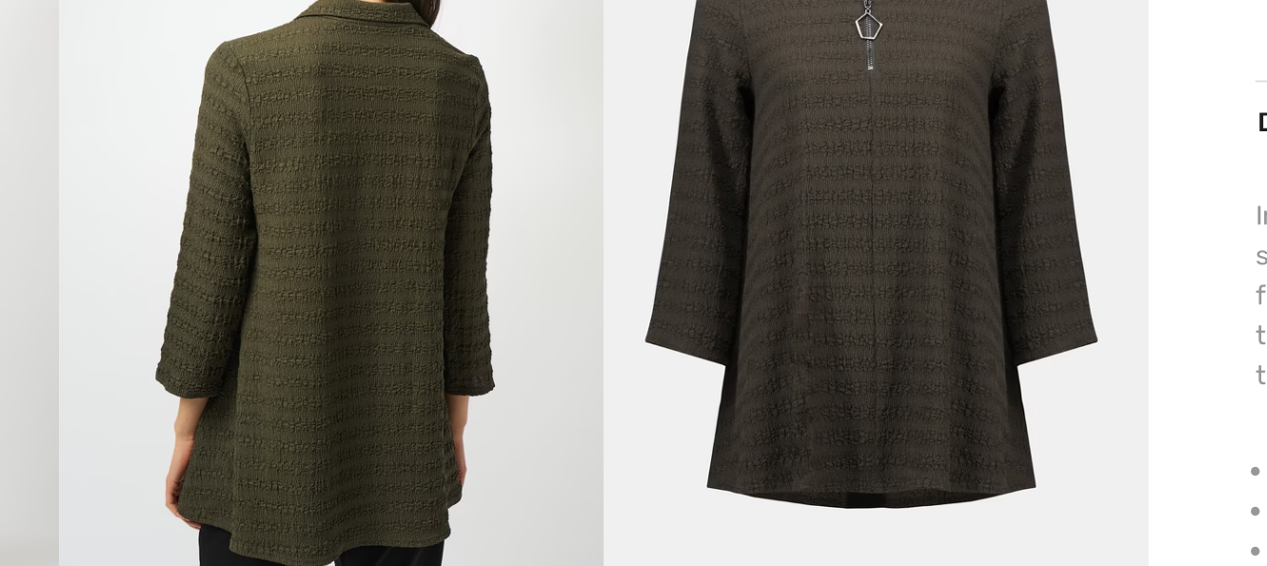
scroll to position [432, 0]
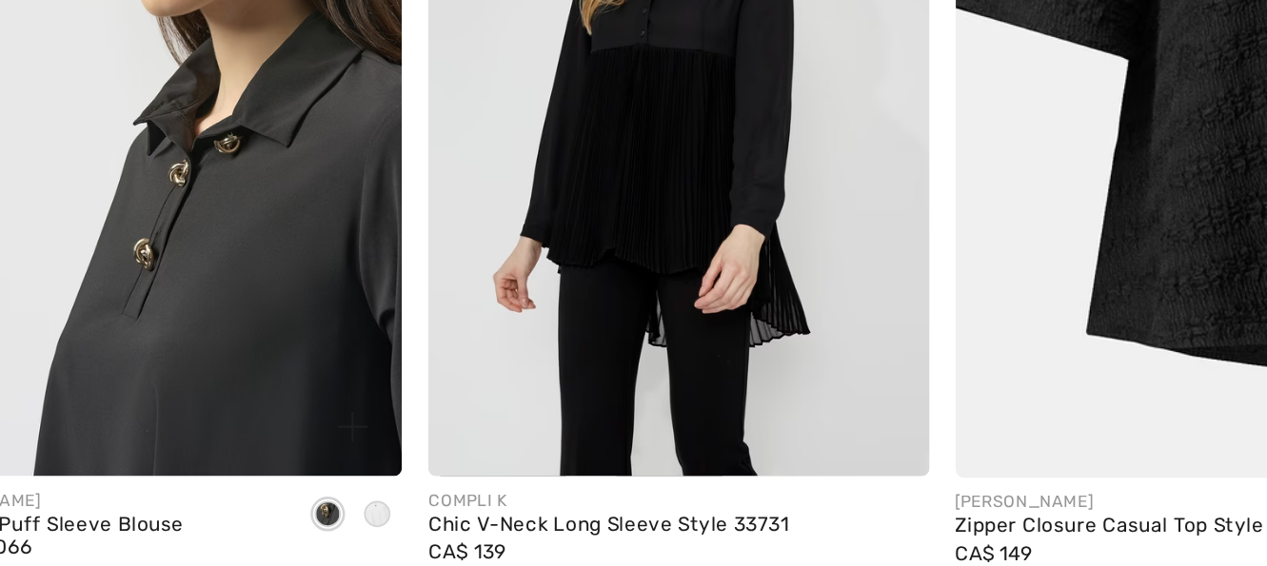
scroll to position [838, 0]
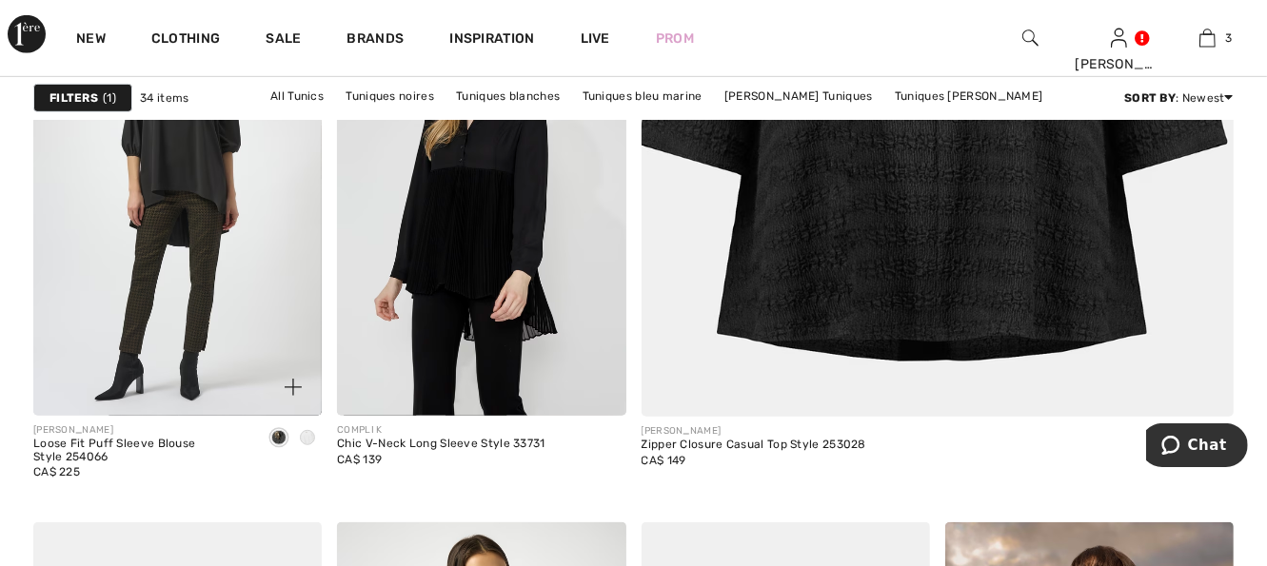
click at [310, 438] on span at bounding box center [307, 437] width 15 height 15
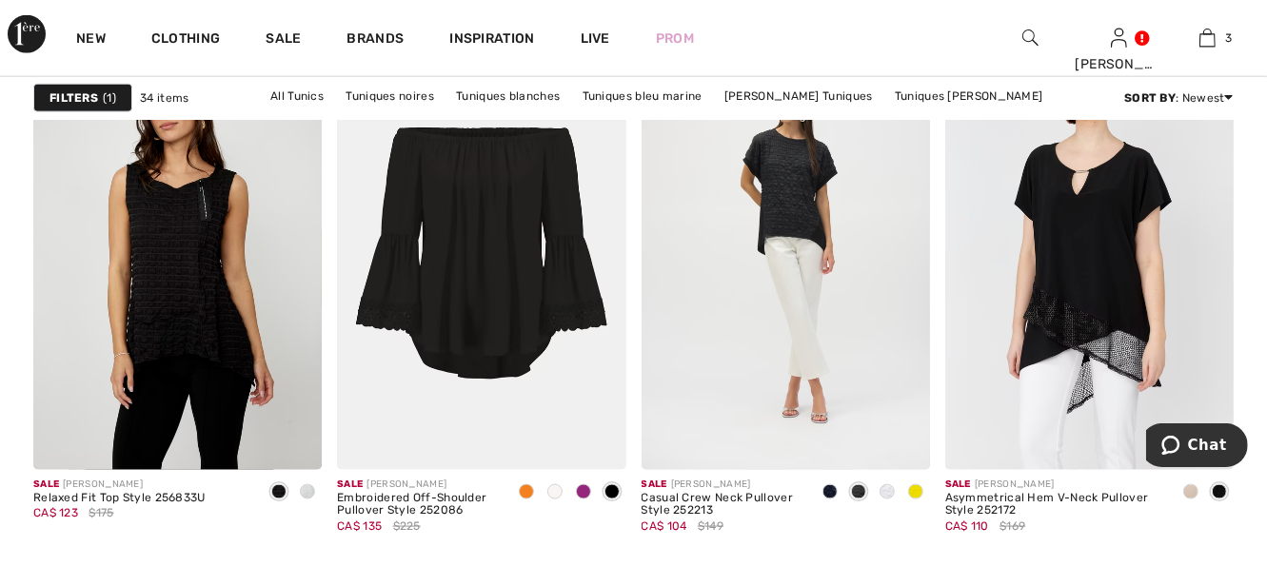
scroll to position [1866, 0]
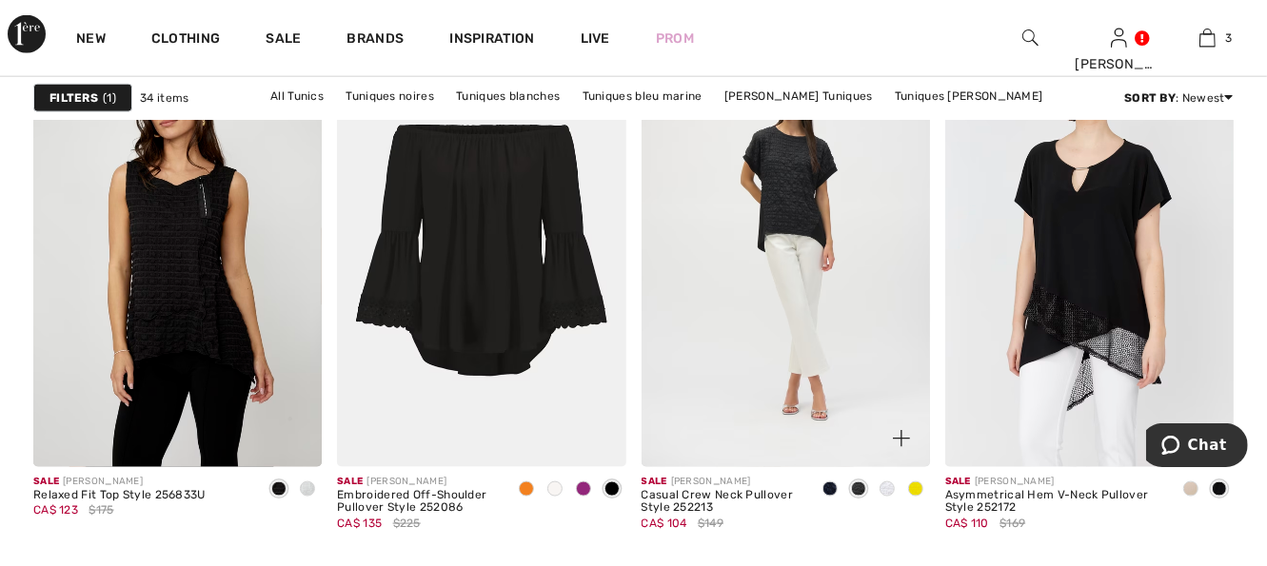
click at [888, 488] on span at bounding box center [887, 489] width 15 height 15
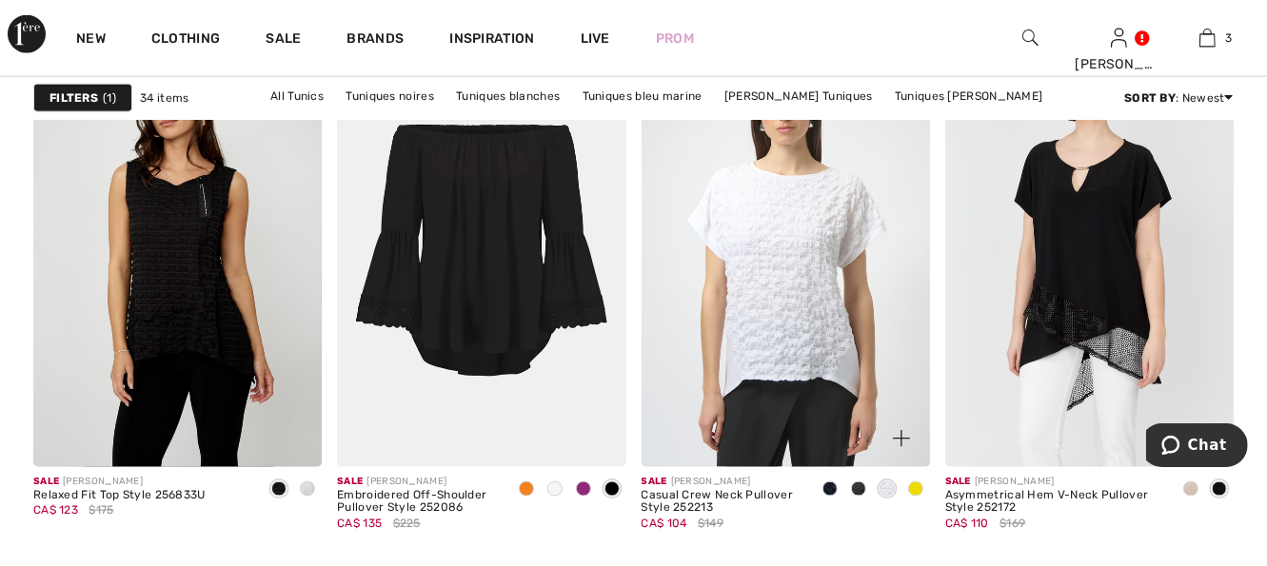
click at [859, 487] on span at bounding box center [858, 489] width 15 height 15
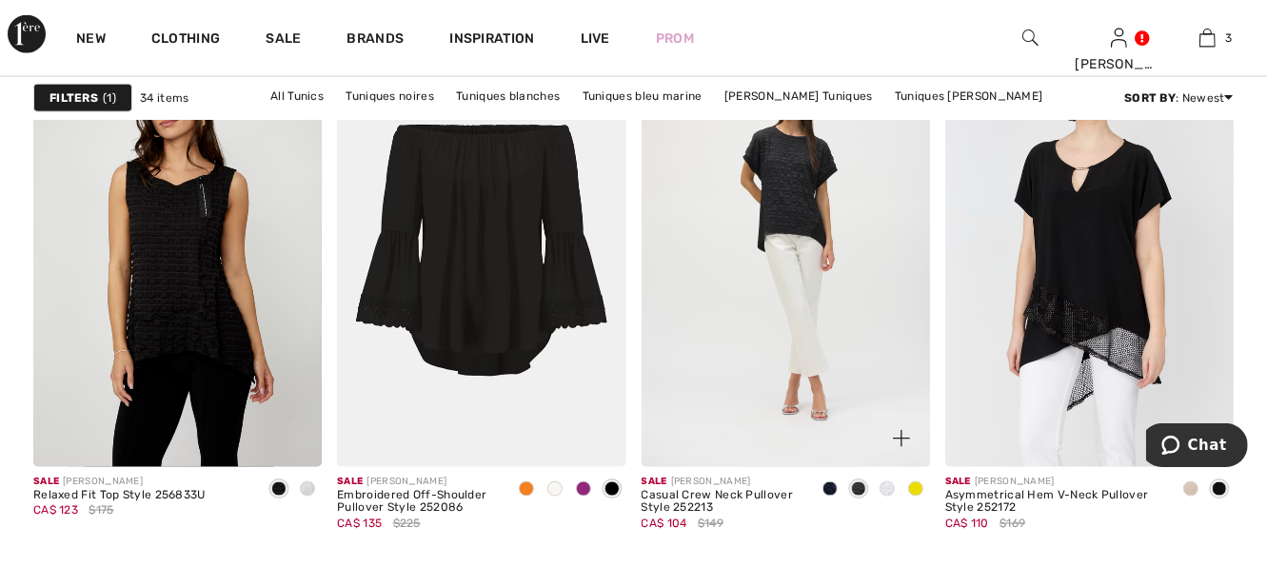
click at [827, 487] on span at bounding box center [830, 489] width 15 height 15
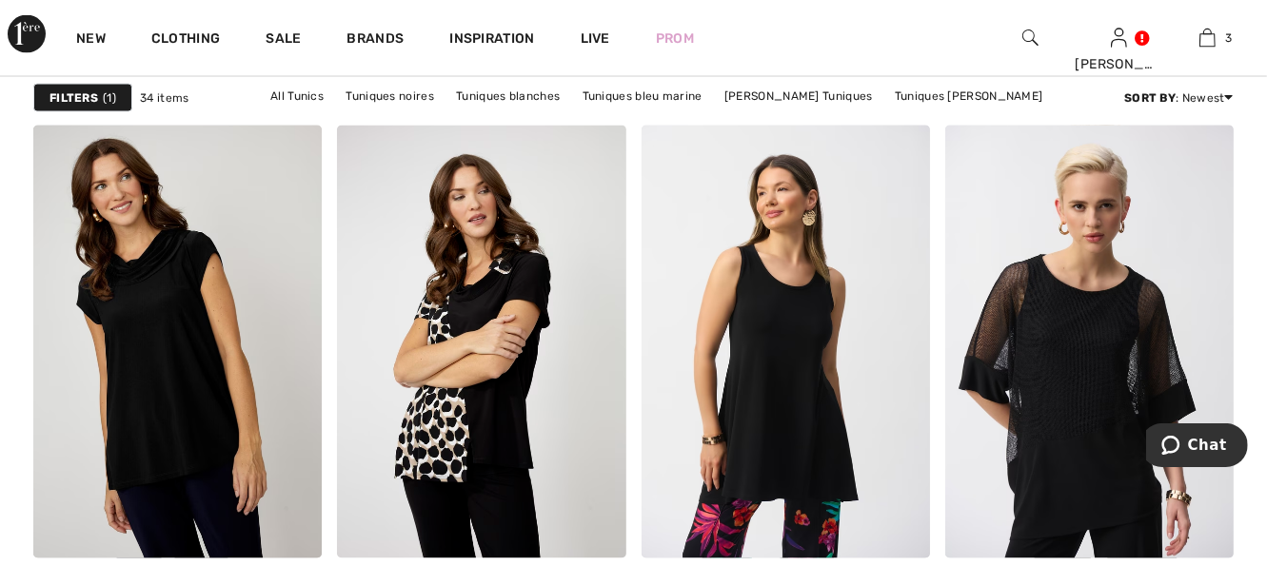
scroll to position [2589, 0]
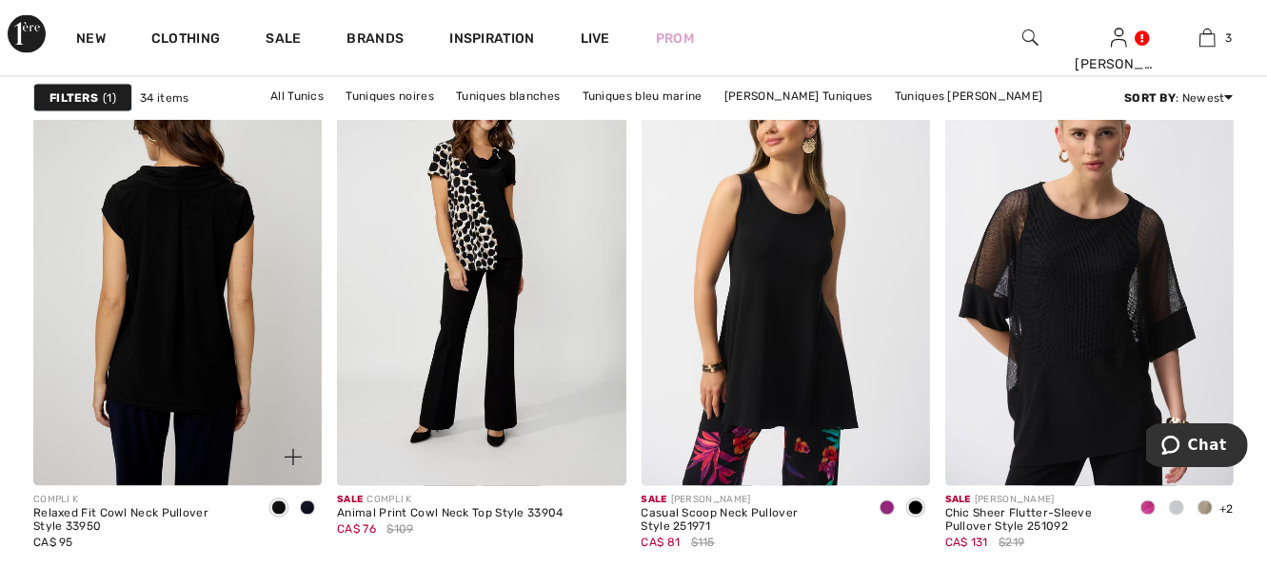
click at [236, 350] on img at bounding box center [177, 269] width 288 height 433
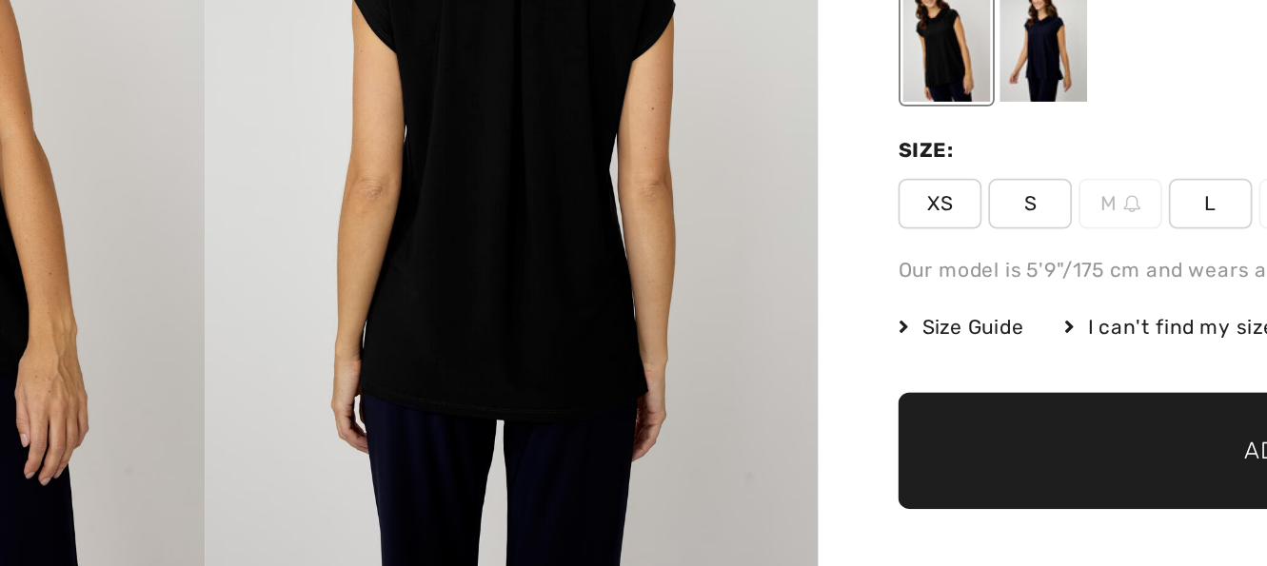
scroll to position [114, 0]
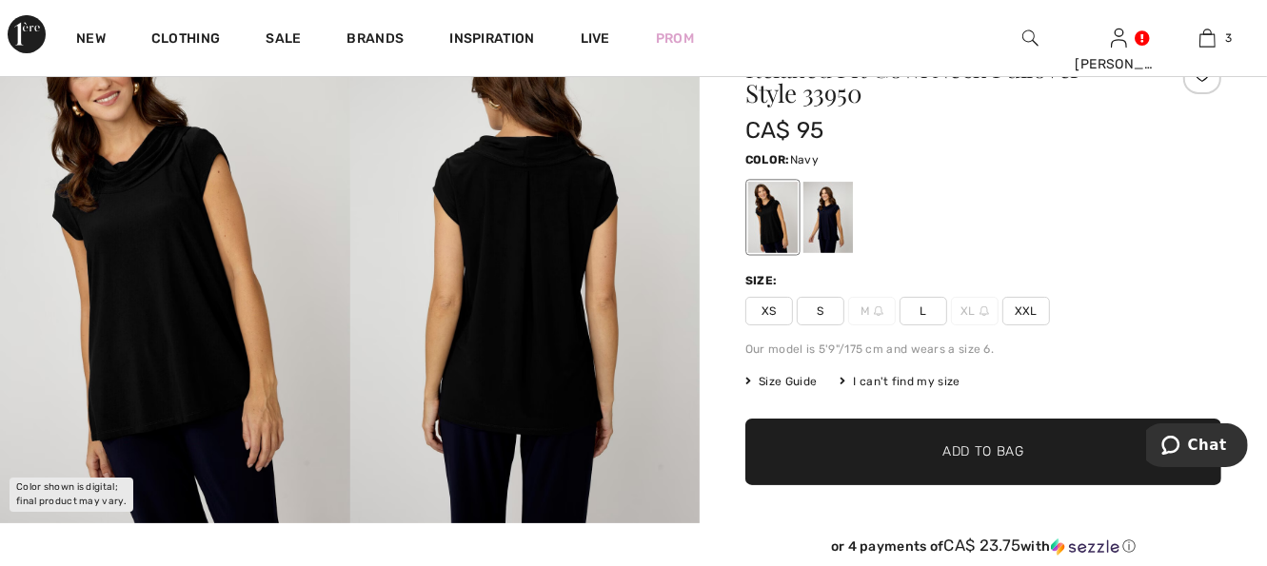
click at [828, 228] on div at bounding box center [828, 217] width 50 height 71
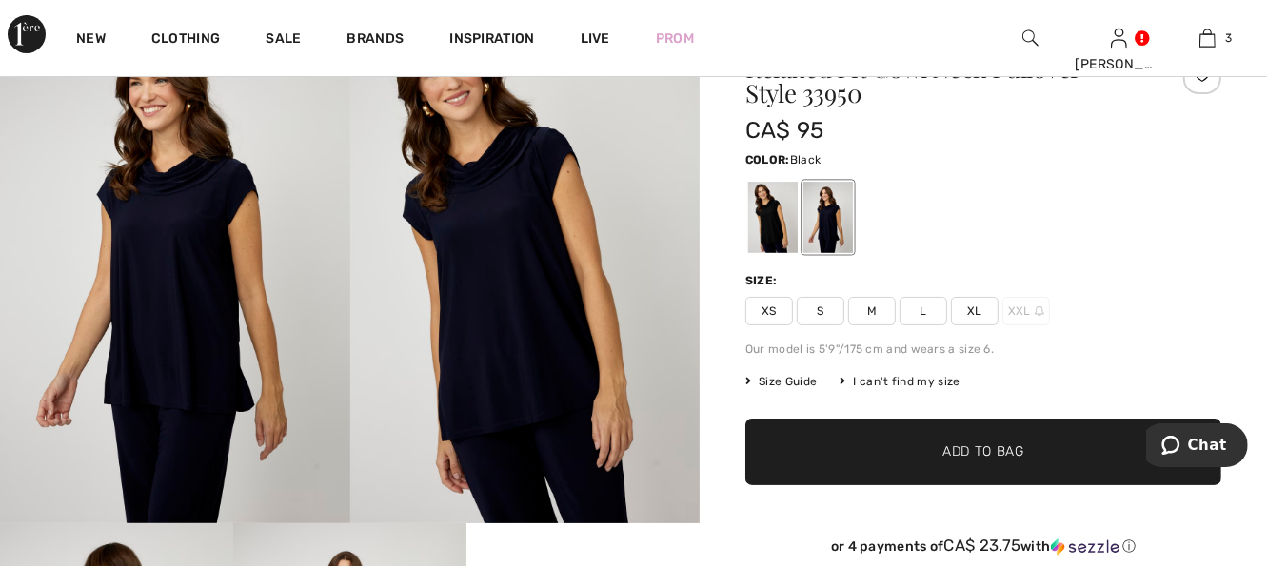
click at [775, 236] on div at bounding box center [773, 217] width 50 height 71
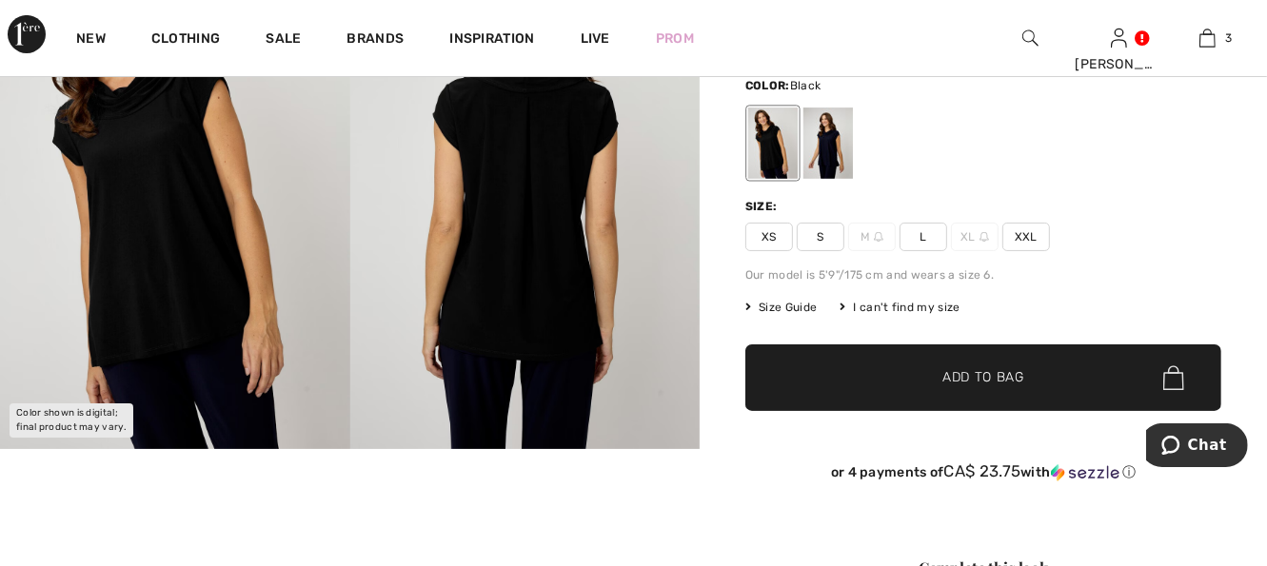
scroll to position [190, 0]
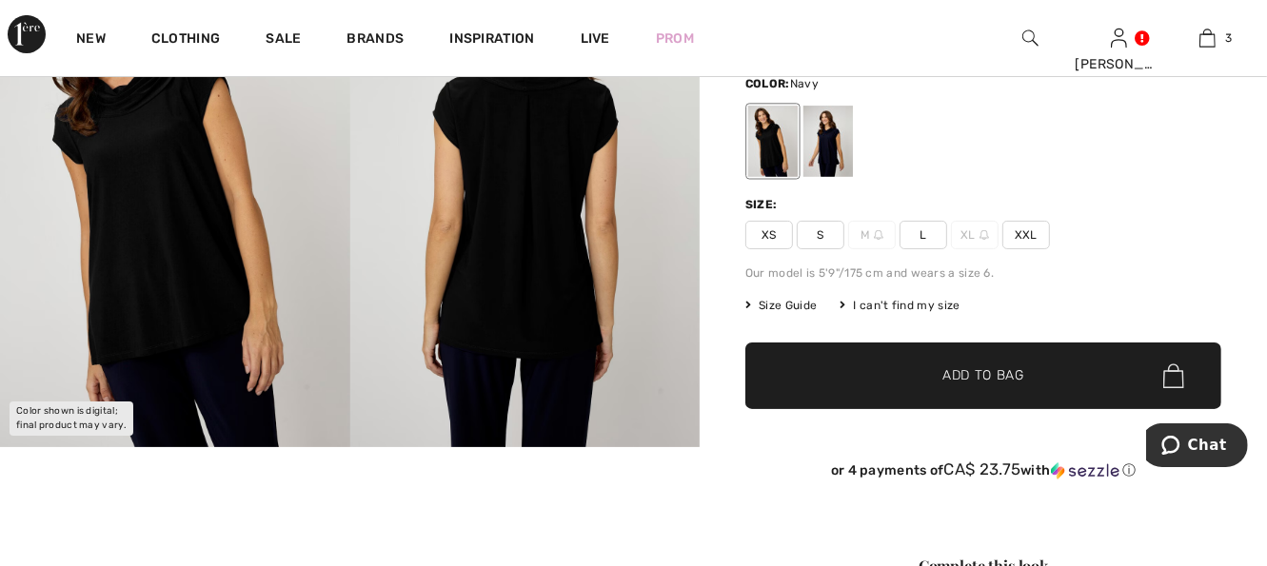
click at [836, 140] on div at bounding box center [828, 141] width 50 height 71
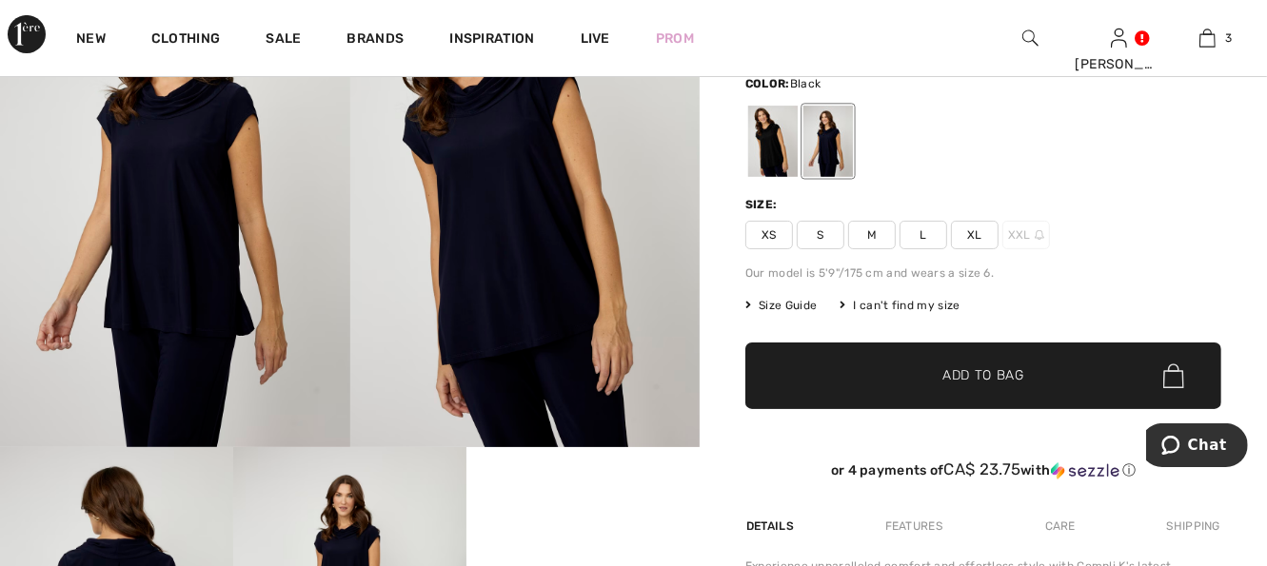
click at [784, 145] on div at bounding box center [773, 141] width 50 height 71
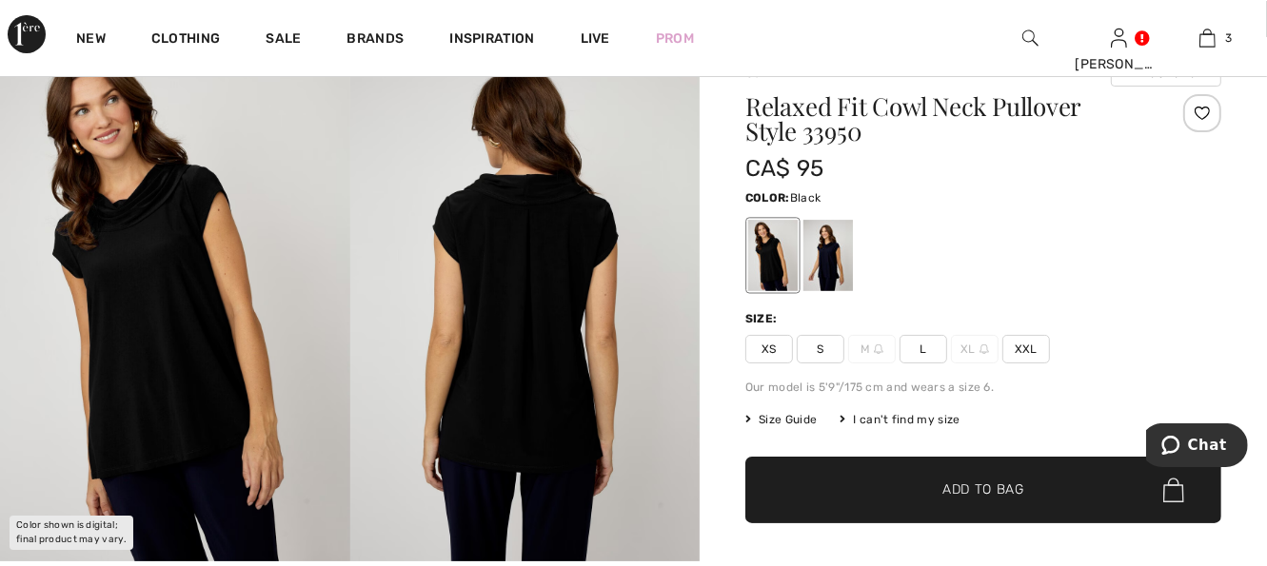
scroll to position [114, 0]
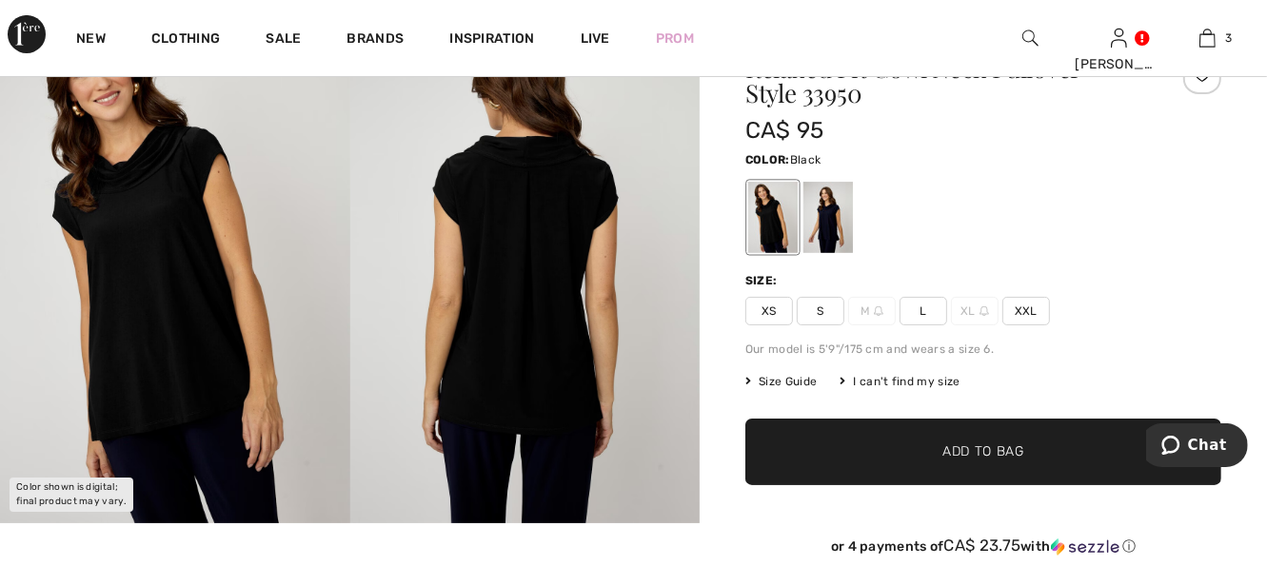
click at [1032, 307] on span "XXL" at bounding box center [1026, 311] width 48 height 29
click at [931, 450] on span "✔ Added to Bag" at bounding box center [955, 453] width 116 height 20
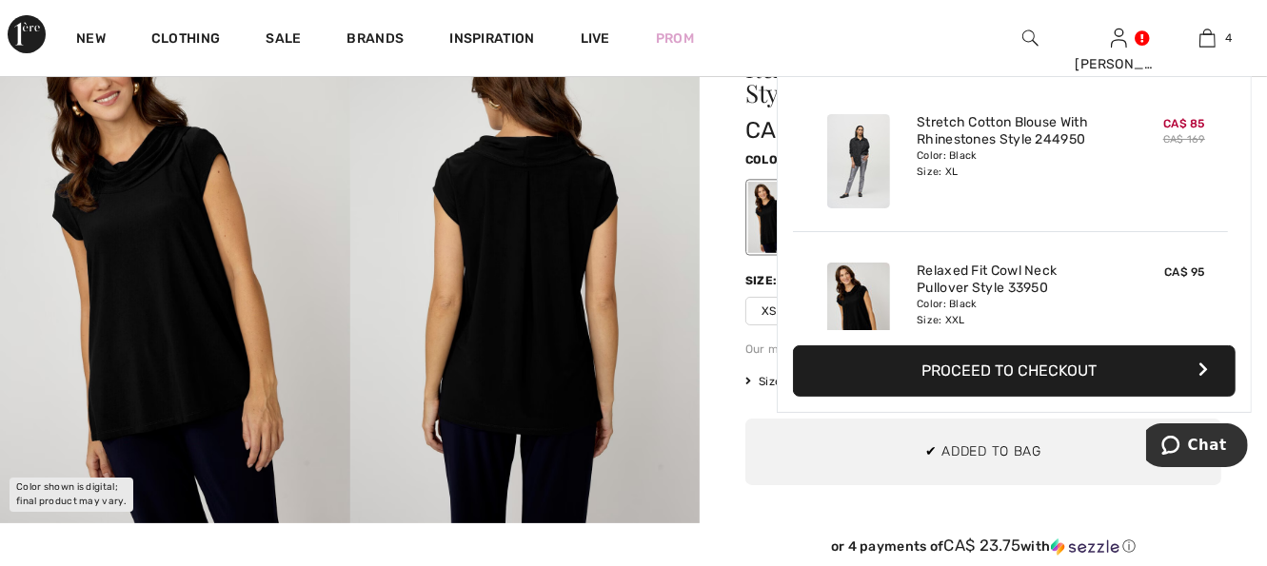
scroll to position [354, 0]
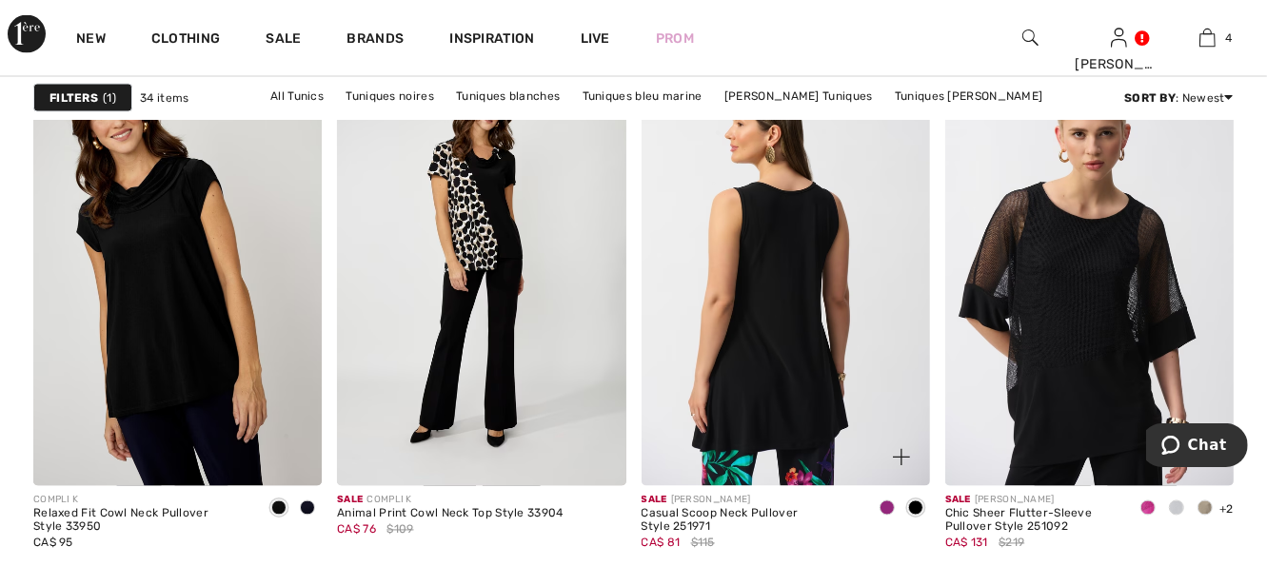
click at [750, 338] on img at bounding box center [786, 269] width 288 height 433
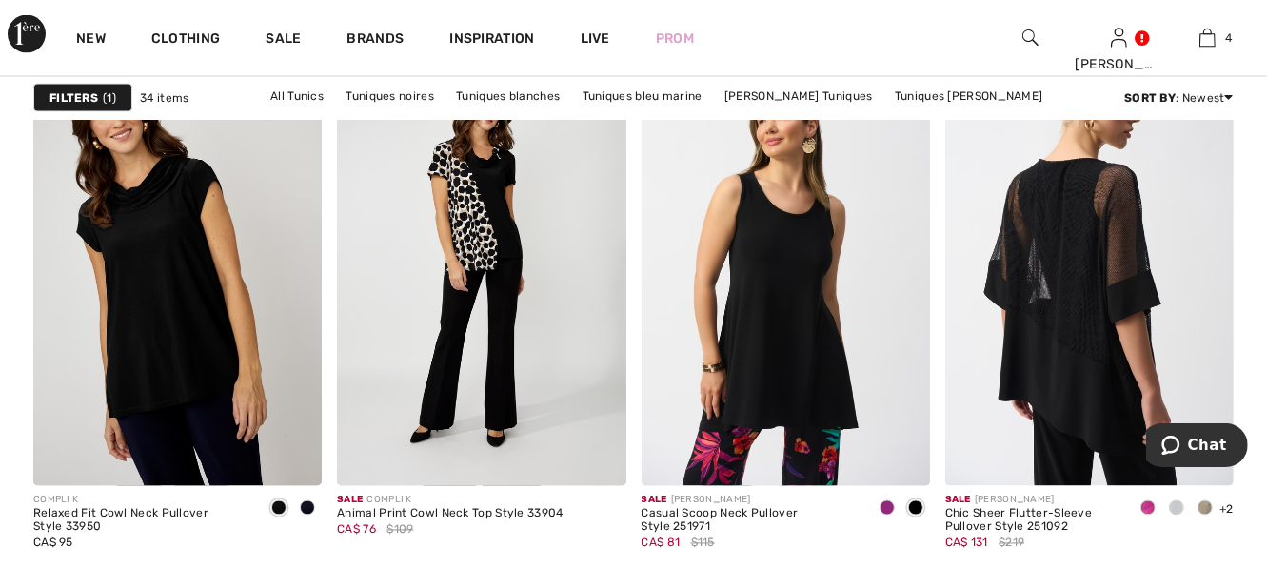
click at [1047, 385] on img at bounding box center [1089, 269] width 288 height 433
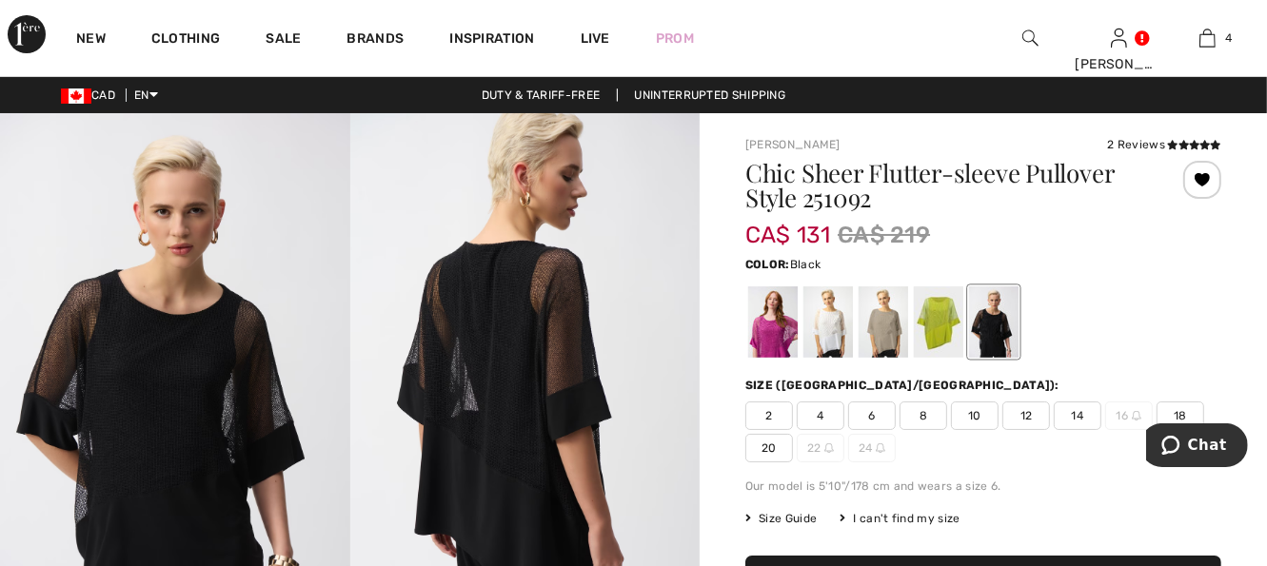
click at [1189, 417] on span "18" at bounding box center [1181, 416] width 48 height 29
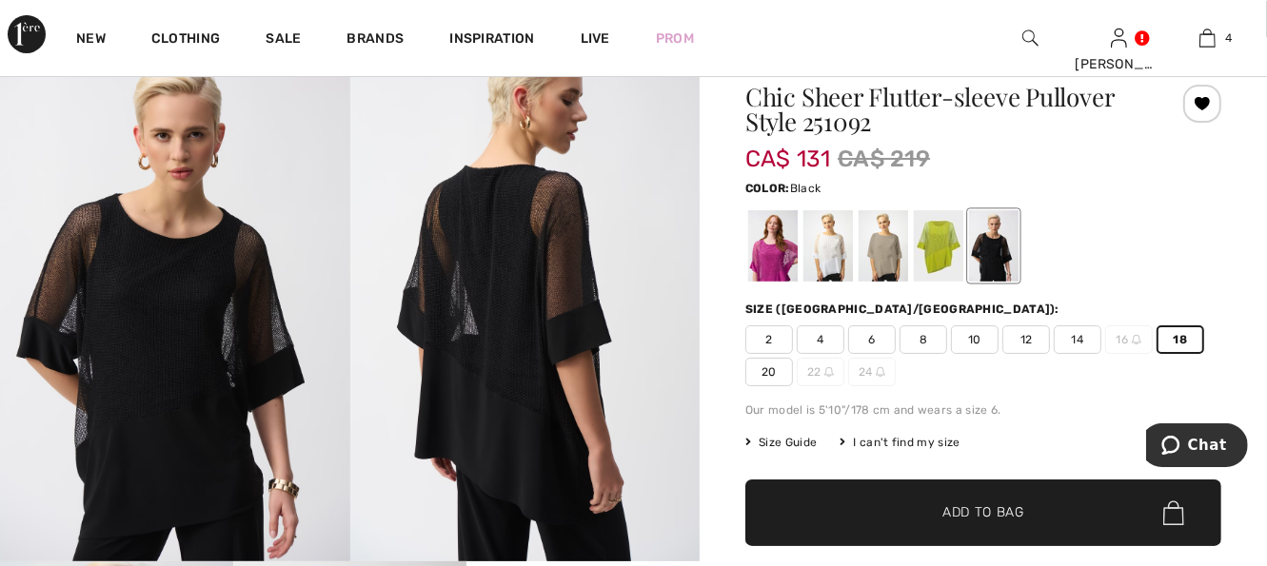
scroll to position [114, 0]
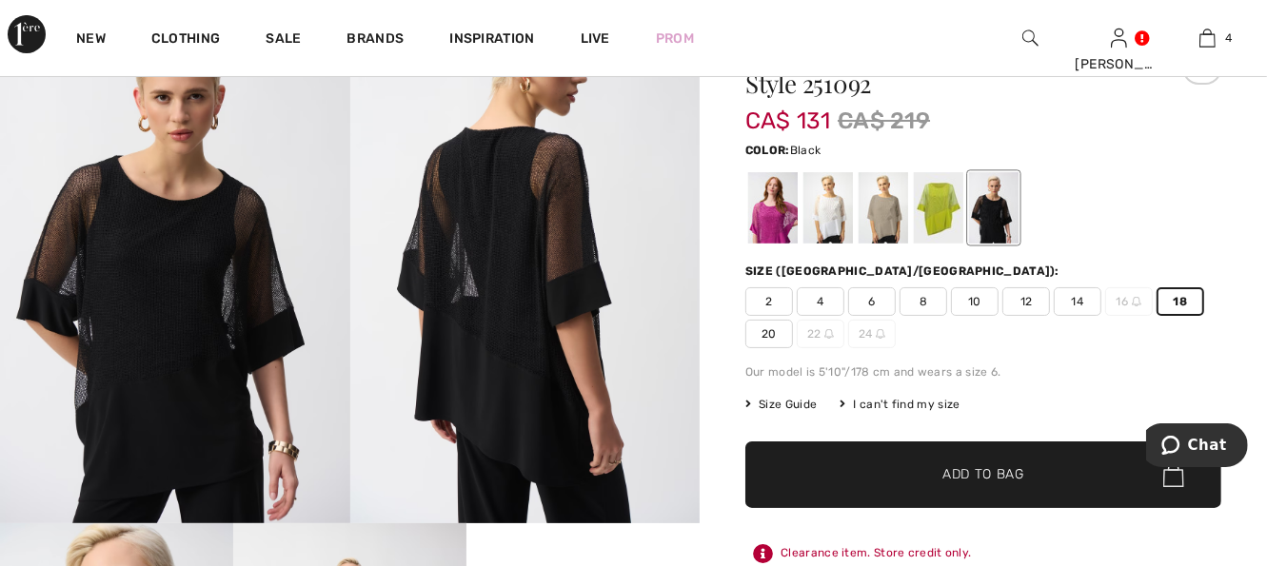
click at [1101, 500] on span "✔ Added to Bag Add to Bag" at bounding box center [983, 475] width 476 height 67
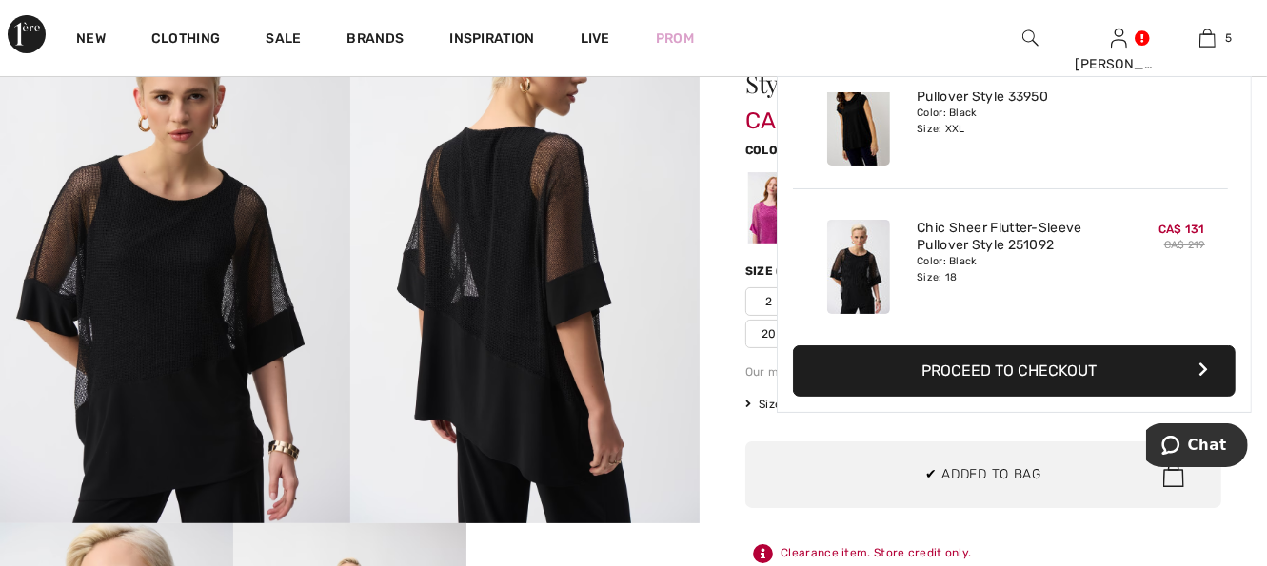
scroll to position [503, 0]
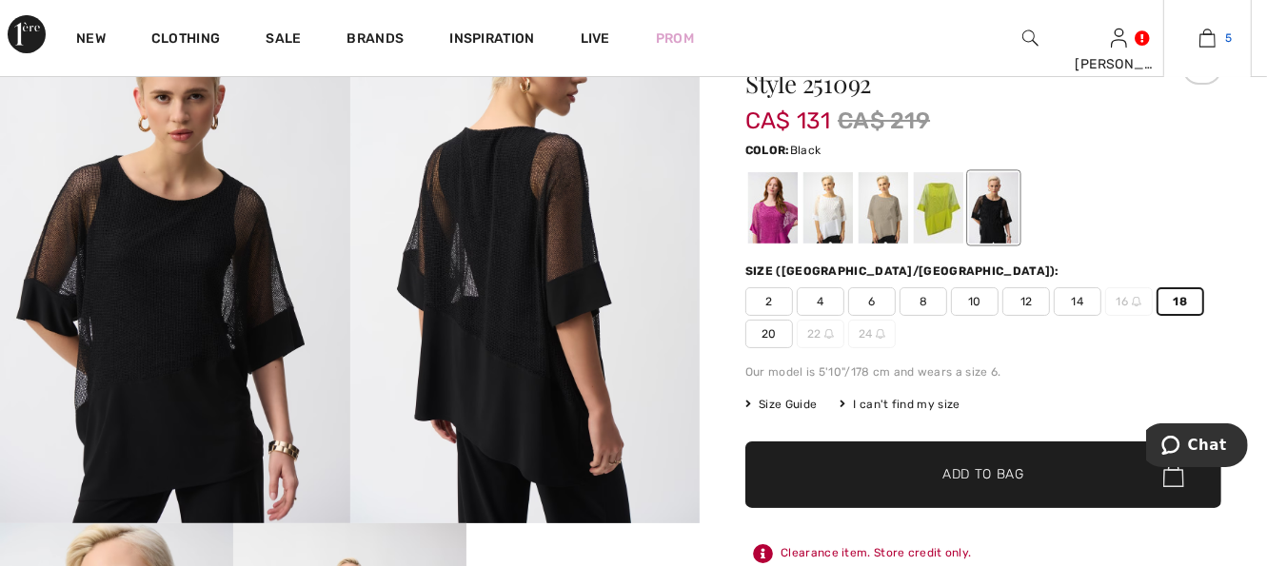
click at [1211, 39] on img at bounding box center [1208, 38] width 16 height 23
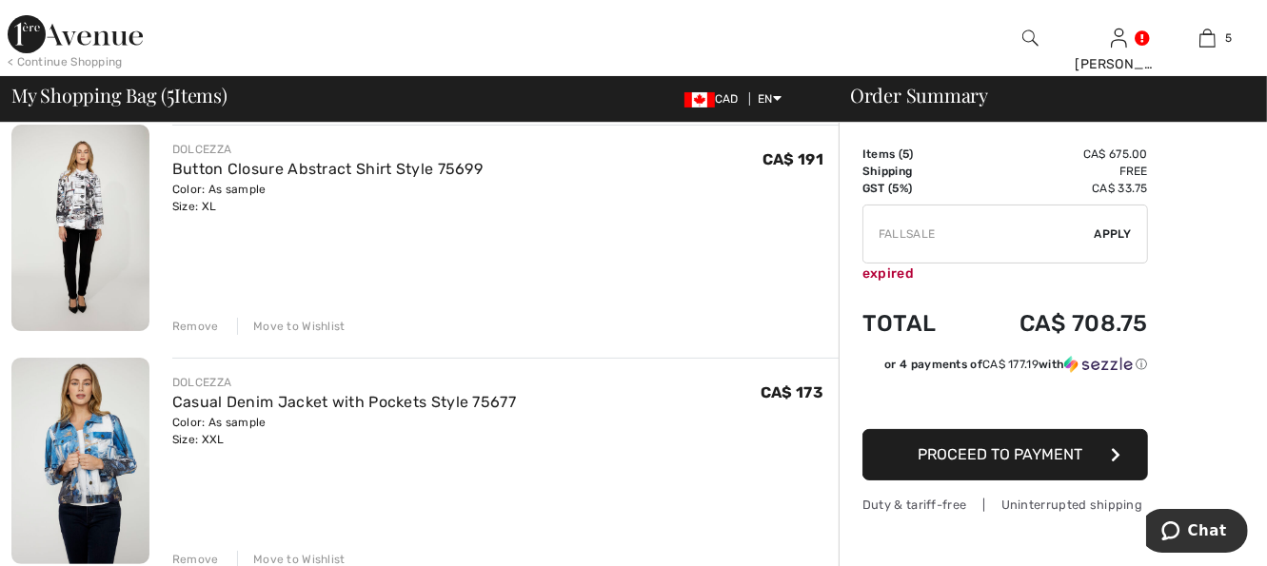
scroll to position [152, 0]
click at [1009, 458] on span "Proceed to Payment" at bounding box center [1001, 455] width 165 height 18
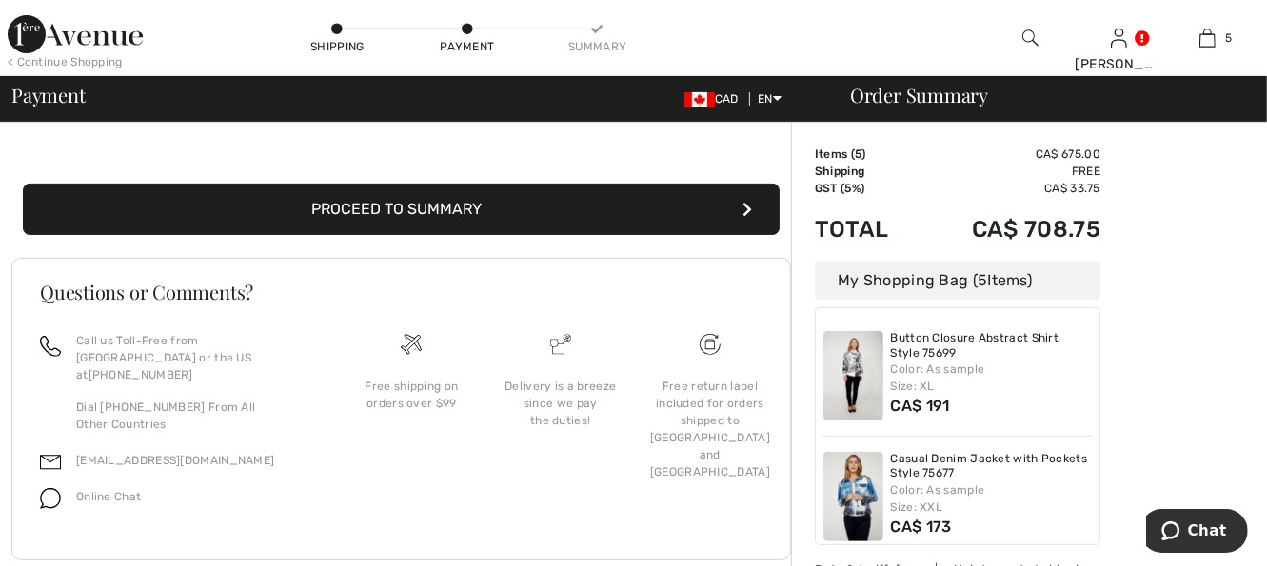
scroll to position [464, 0]
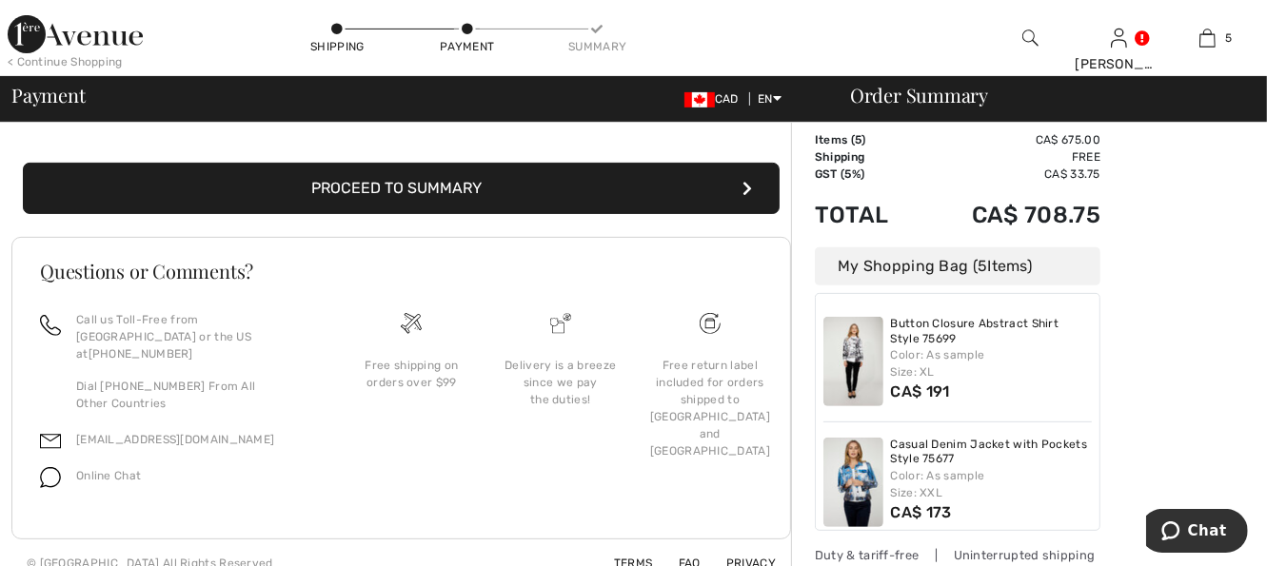
click at [741, 188] on button "Proceed to Summary" at bounding box center [401, 188] width 757 height 51
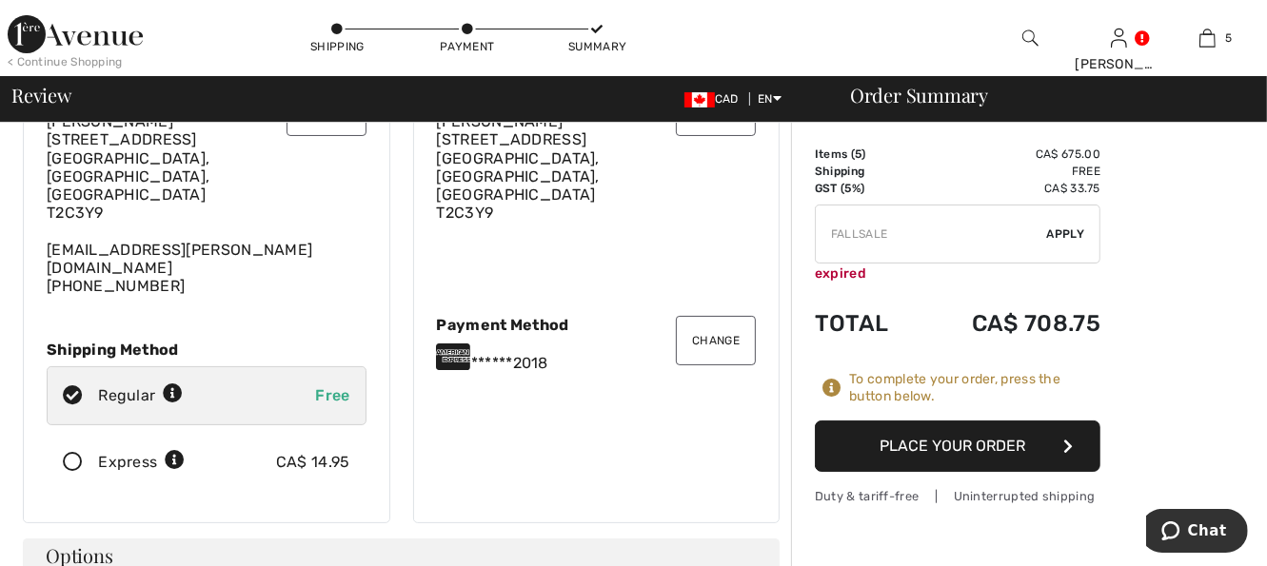
scroll to position [79, 0]
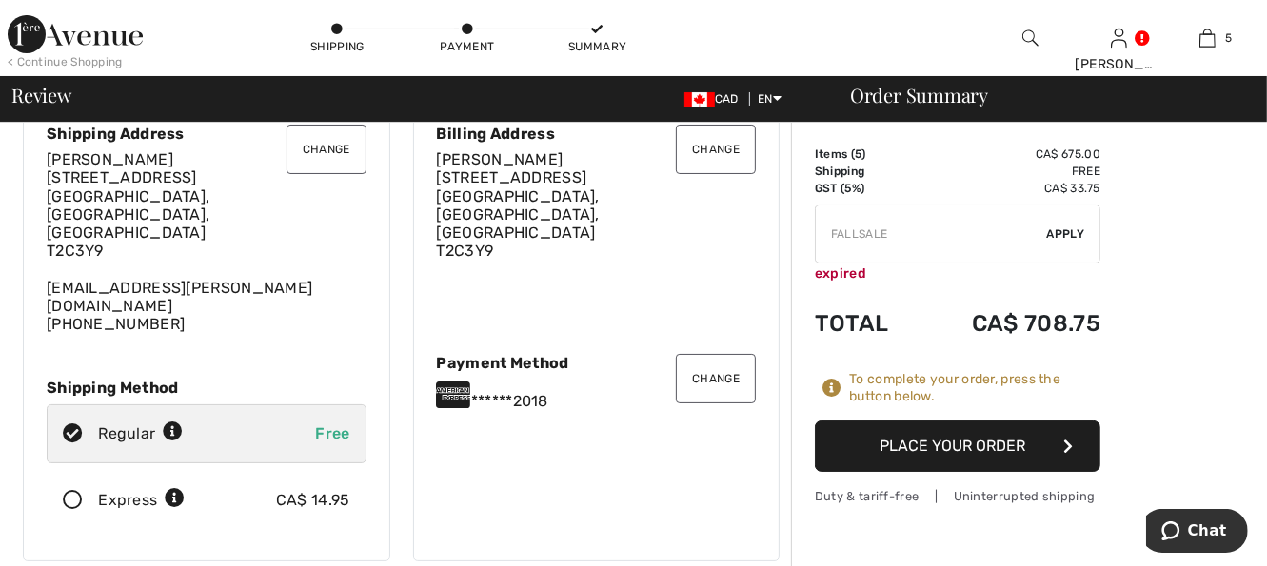
click at [69, 491] on icon at bounding box center [73, 501] width 50 height 20
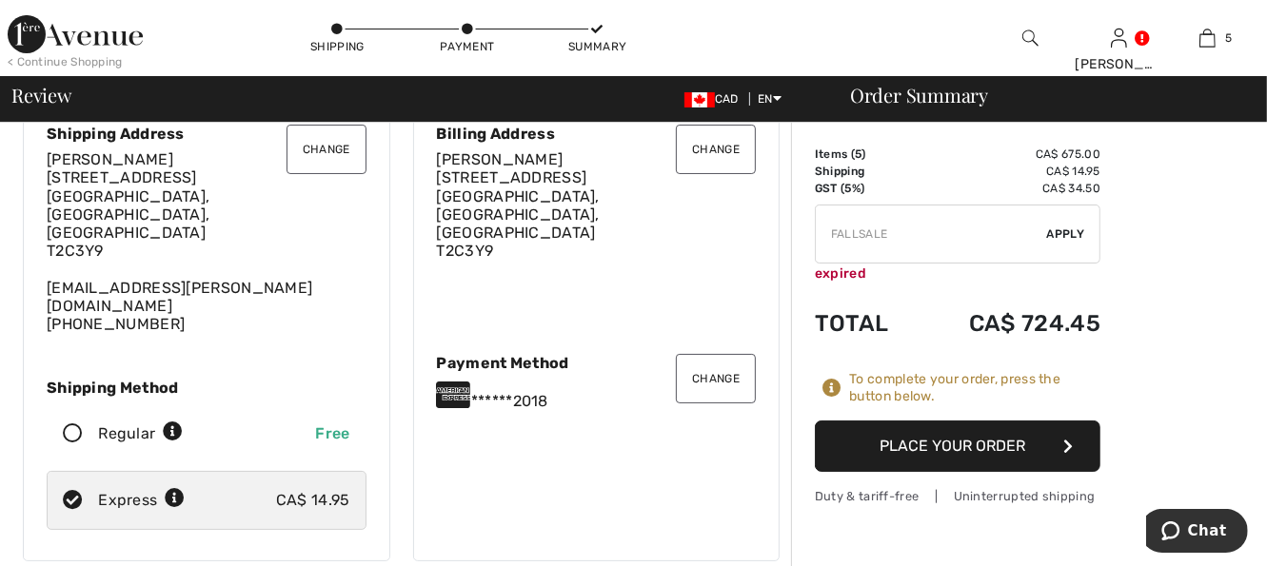
click at [981, 446] on button "Place Your Order" at bounding box center [958, 446] width 286 height 51
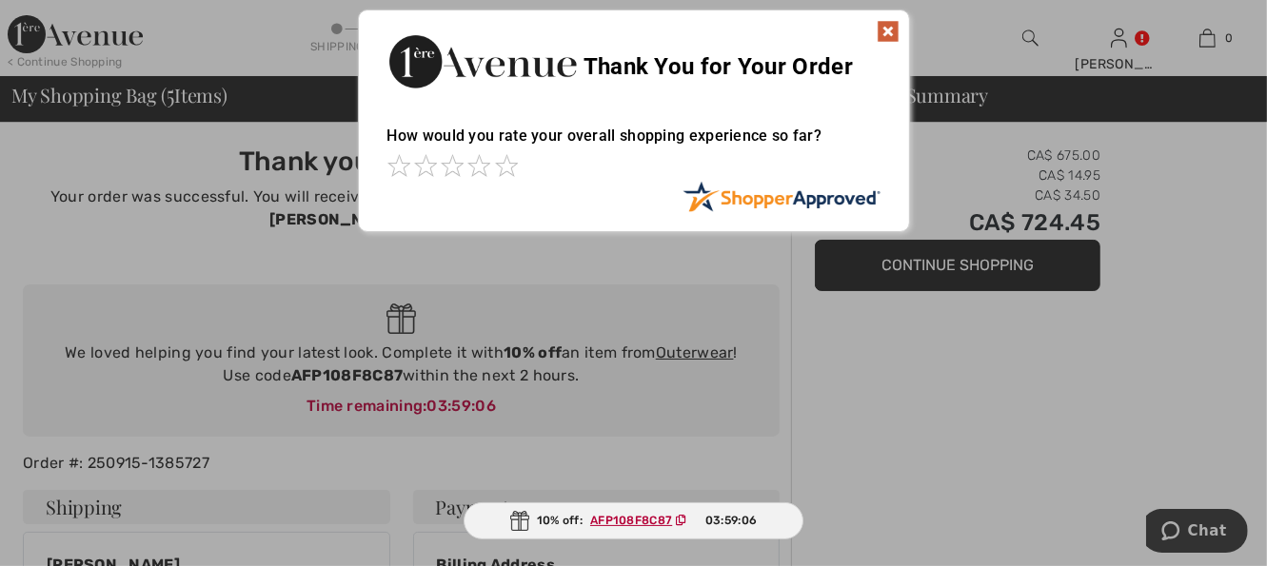
click at [644, 523] on ins "AFP108F8C87" at bounding box center [631, 520] width 82 height 13
click at [616, 518] on ins "AFP108F8C87" at bounding box center [632, 520] width 82 height 13
click at [616, 518] on ins "AFP108F8C87" at bounding box center [631, 520] width 82 height 13
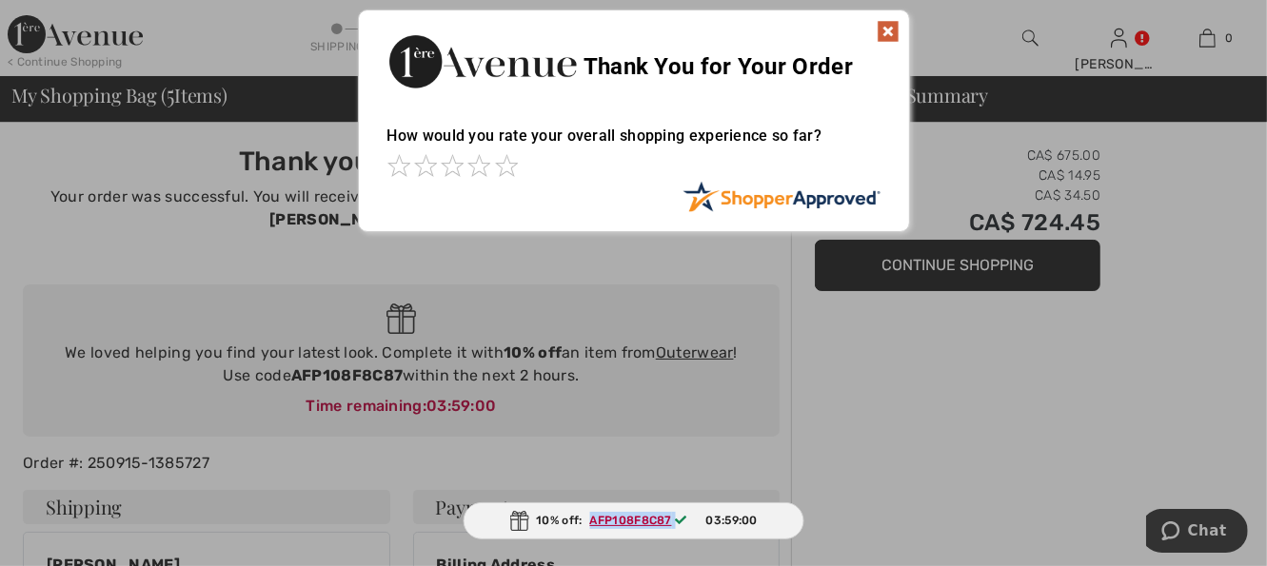
click at [616, 518] on ins "AFP108F8C87" at bounding box center [631, 520] width 82 height 13
click at [618, 521] on ins "AFP108F8C87" at bounding box center [631, 520] width 82 height 13
drag, startPoint x: 591, startPoint y: 514, endPoint x: 667, endPoint y: 520, distance: 76.4
click at [667, 520] on ins "AFP108F8C87" at bounding box center [630, 520] width 82 height 13
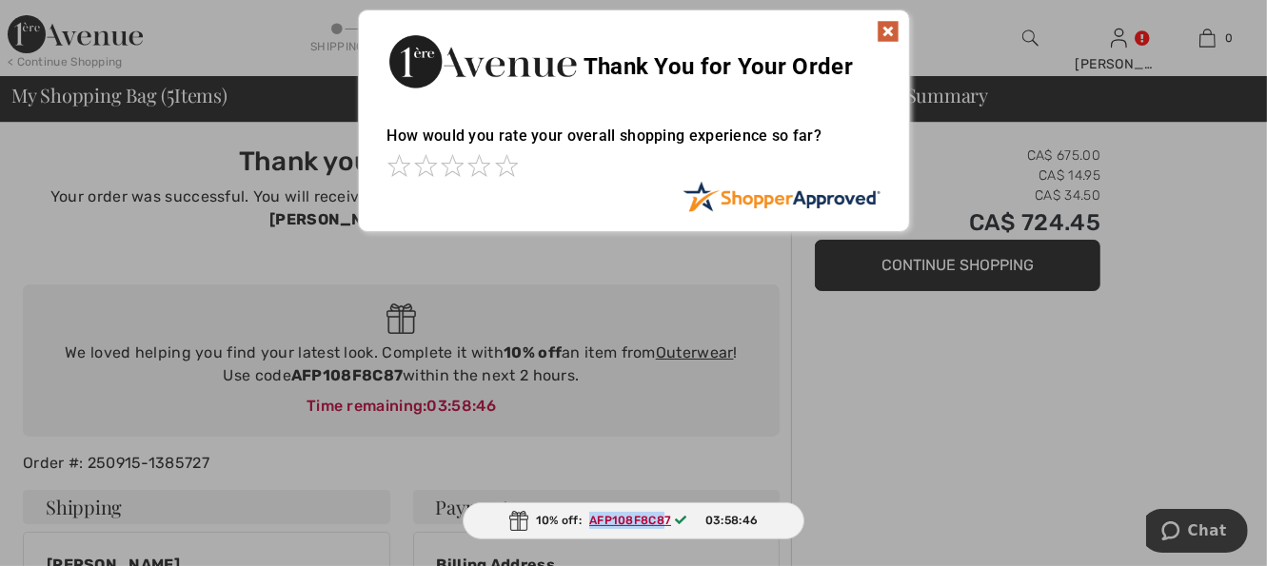
click at [595, 517] on ins "AFP108F8C87" at bounding box center [630, 520] width 82 height 13
drag, startPoint x: 593, startPoint y: 518, endPoint x: 671, endPoint y: 521, distance: 78.1
click at [671, 521] on span "AFP108F8C87" at bounding box center [643, 520] width 120 height 17
drag, startPoint x: 671, startPoint y: 521, endPoint x: 595, endPoint y: 524, distance: 76.2
click at [595, 524] on ins "AFP108F8C87" at bounding box center [630, 520] width 82 height 13
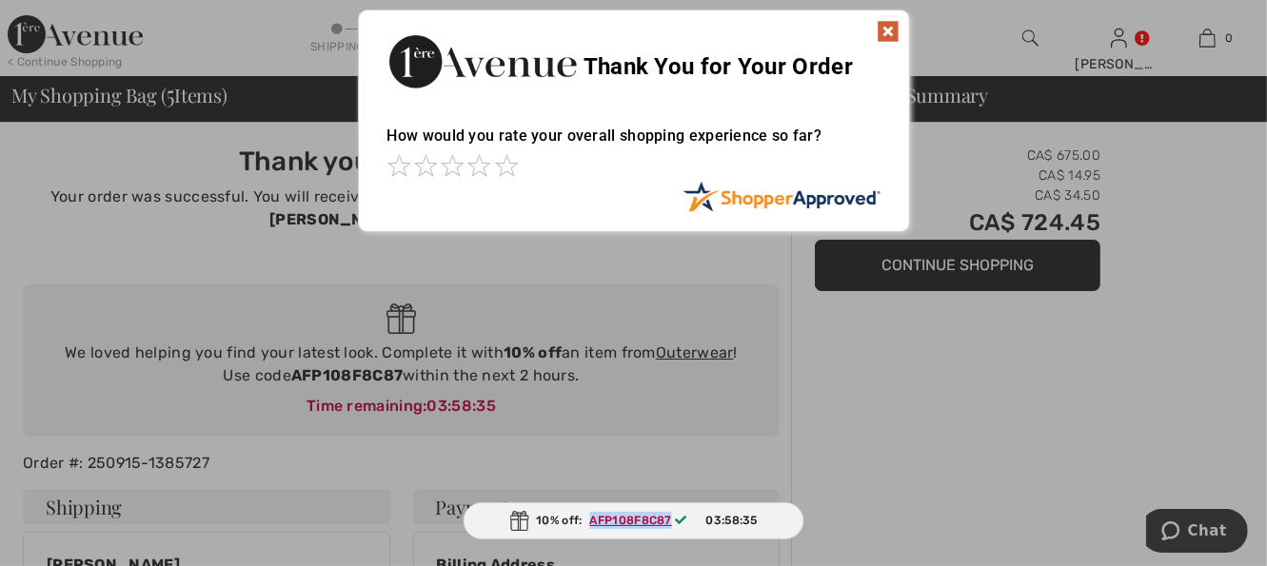
drag, startPoint x: 595, startPoint y: 524, endPoint x: 669, endPoint y: 527, distance: 74.4
click at [669, 527] on span "AFP108F8C87" at bounding box center [643, 520] width 120 height 17
copy ins "AFP108F8C87"
click at [893, 30] on img at bounding box center [888, 31] width 23 height 23
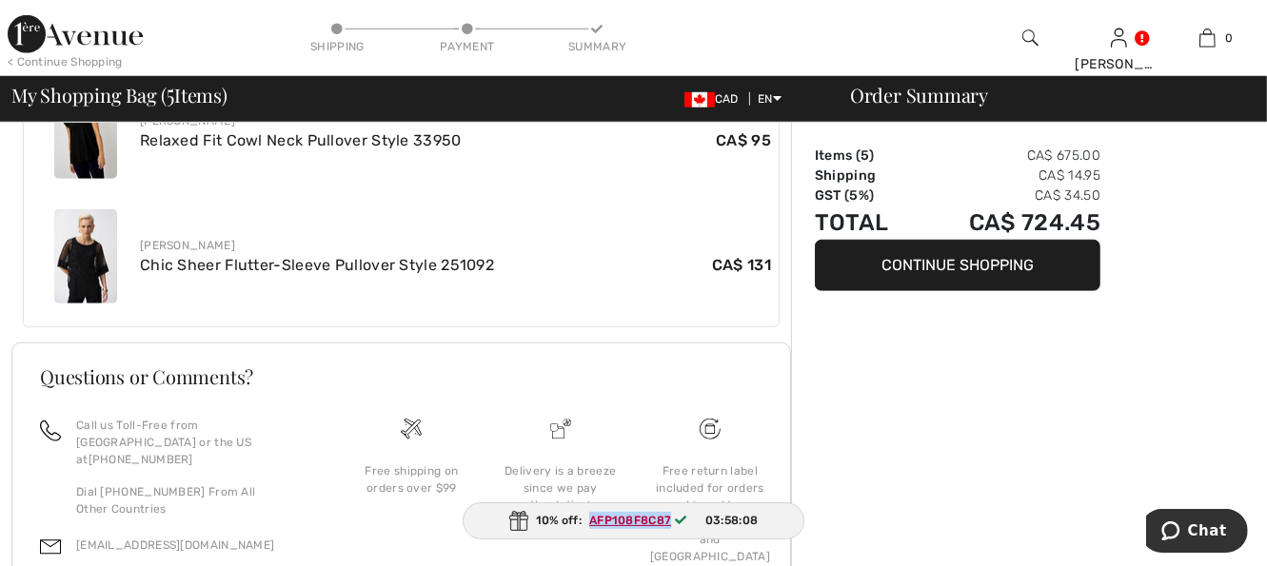
scroll to position [1234, 0]
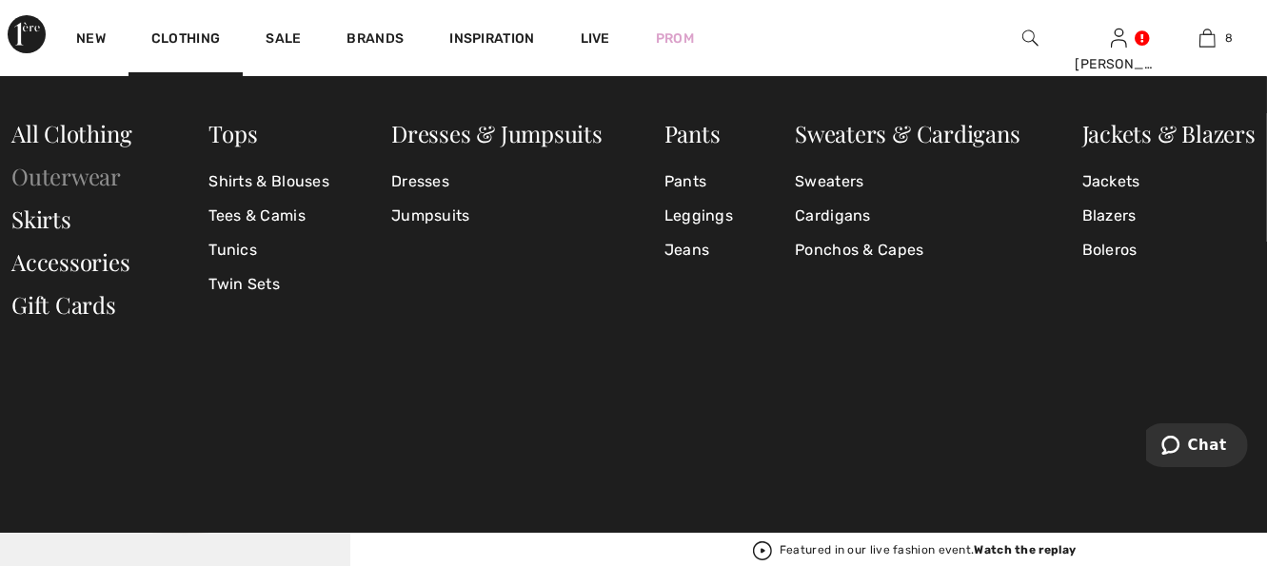
click at [107, 177] on link "Outerwear" at bounding box center [65, 176] width 109 height 30
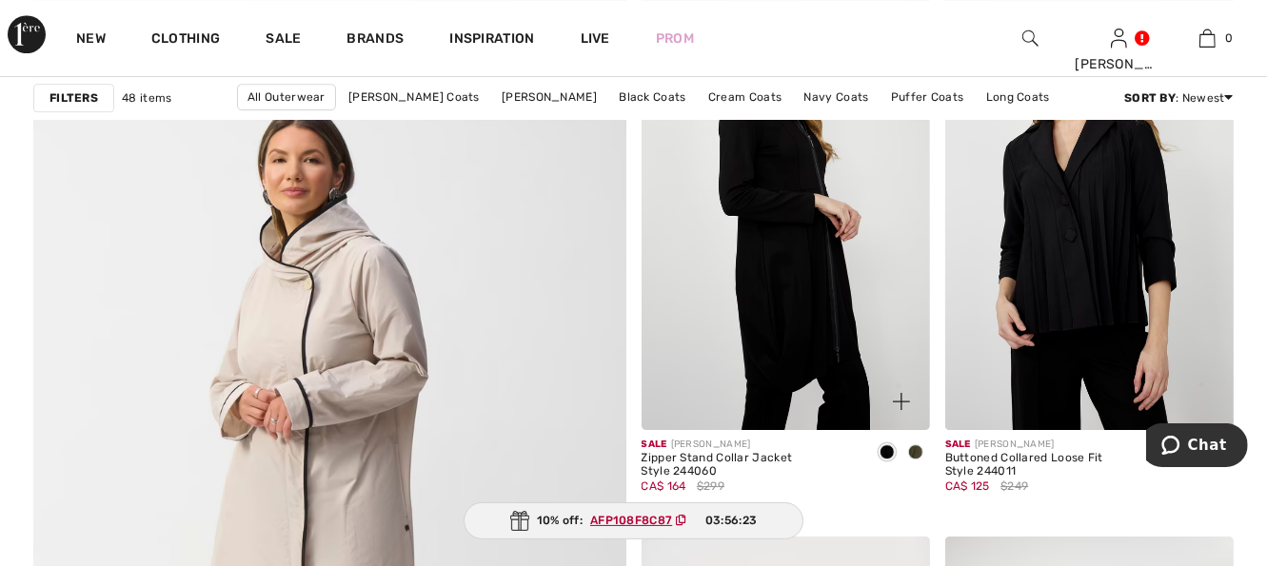
scroll to position [4532, 0]
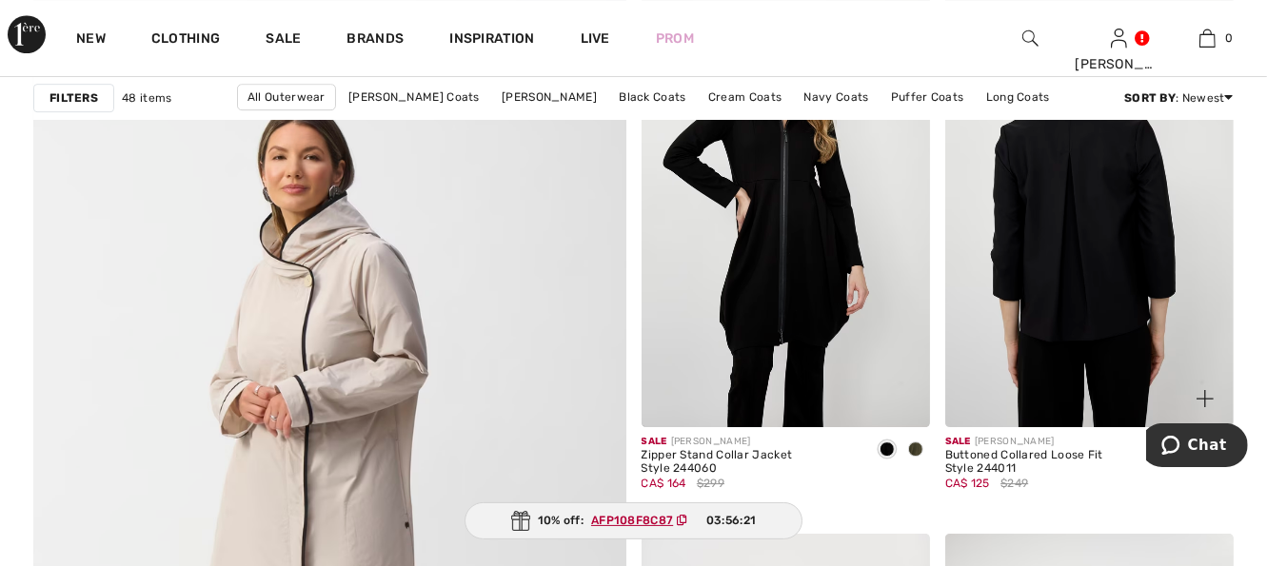
click at [1026, 321] on img at bounding box center [1089, 210] width 288 height 433
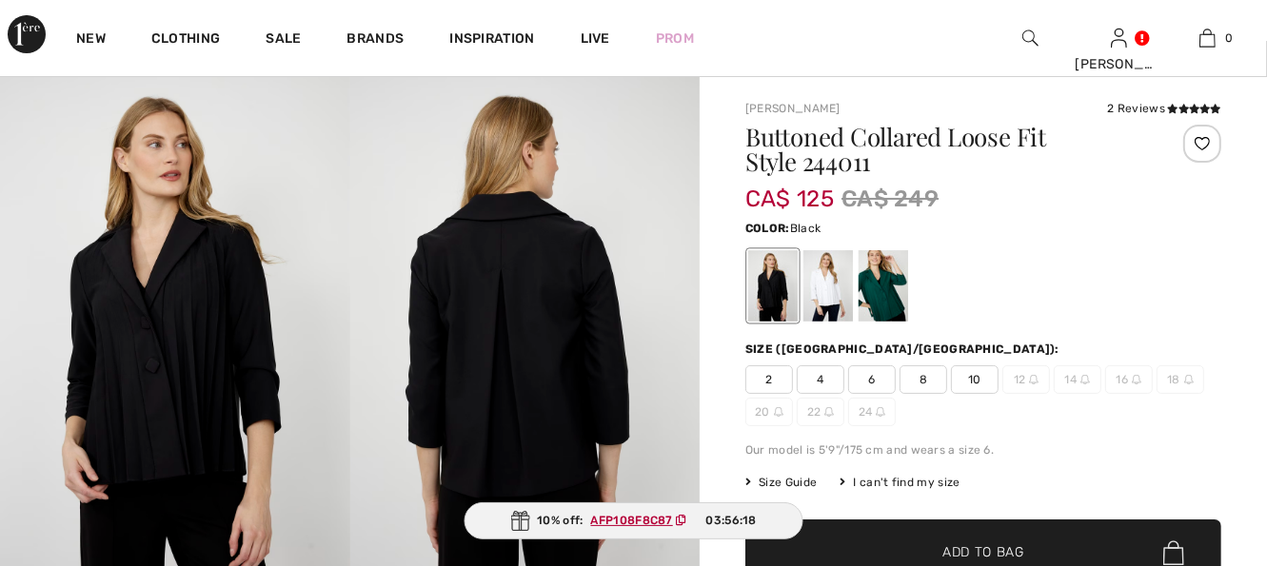
scroll to position [38, 0]
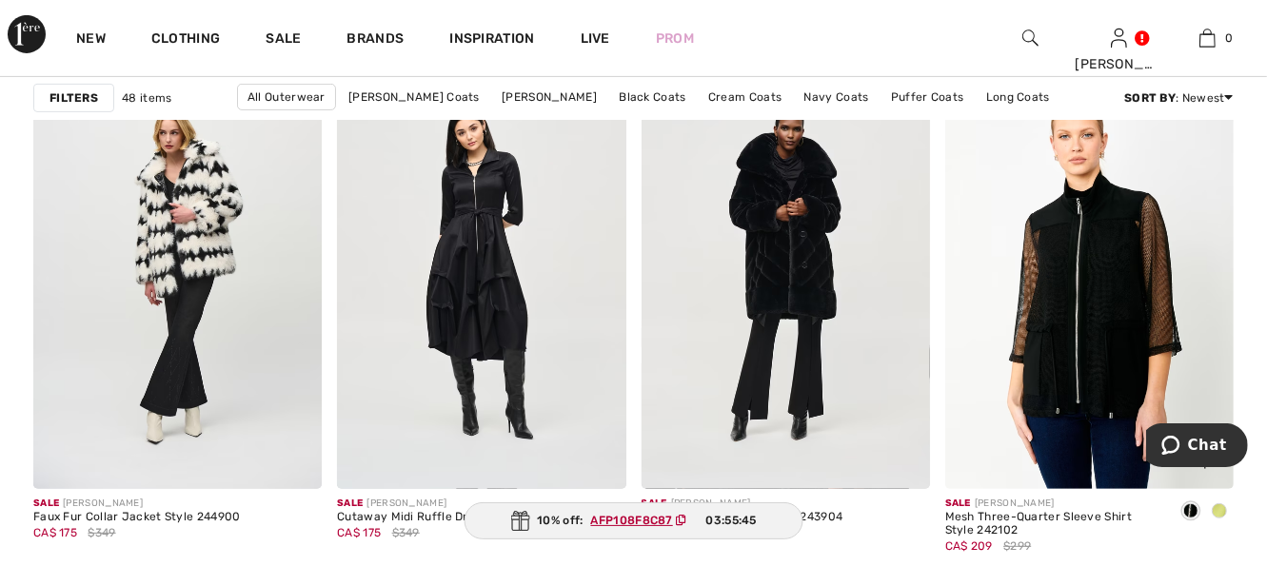
scroll to position [6093, 0]
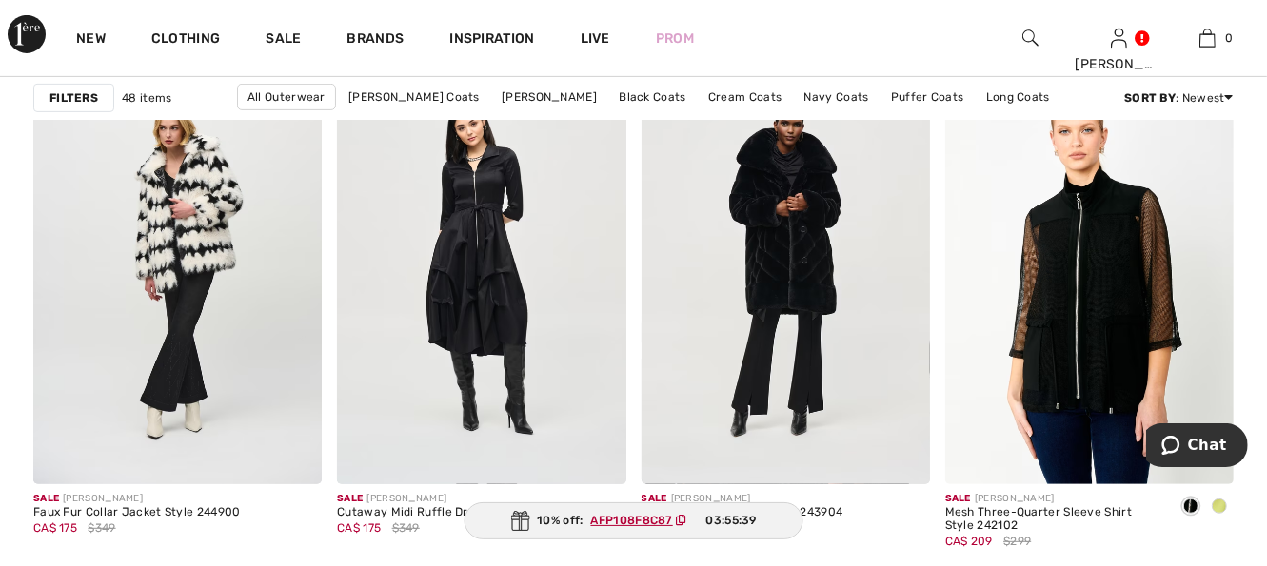
click at [1075, 304] on img at bounding box center [1089, 268] width 288 height 433
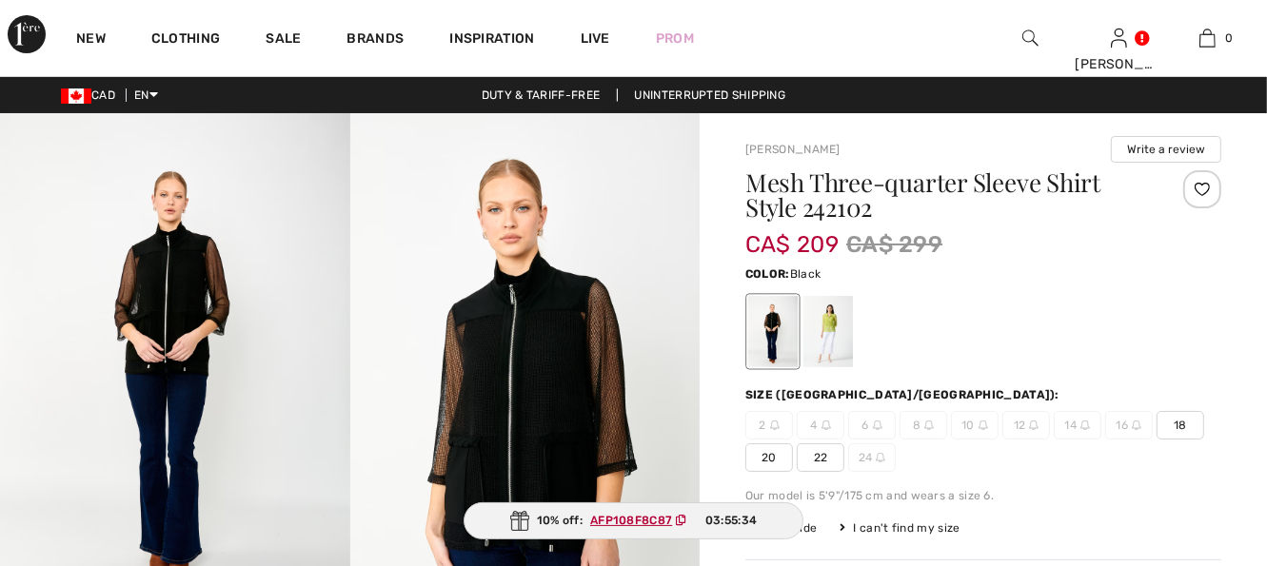
click at [1180, 431] on span "18" at bounding box center [1181, 425] width 48 height 29
click at [835, 342] on div at bounding box center [828, 331] width 50 height 71
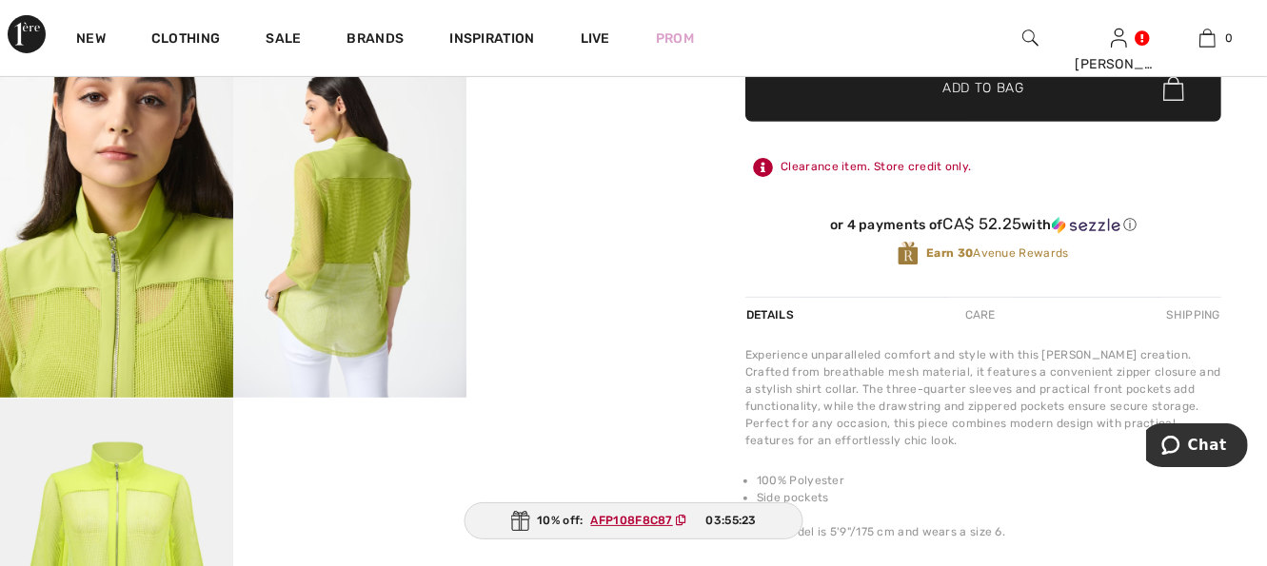
scroll to position [609, 0]
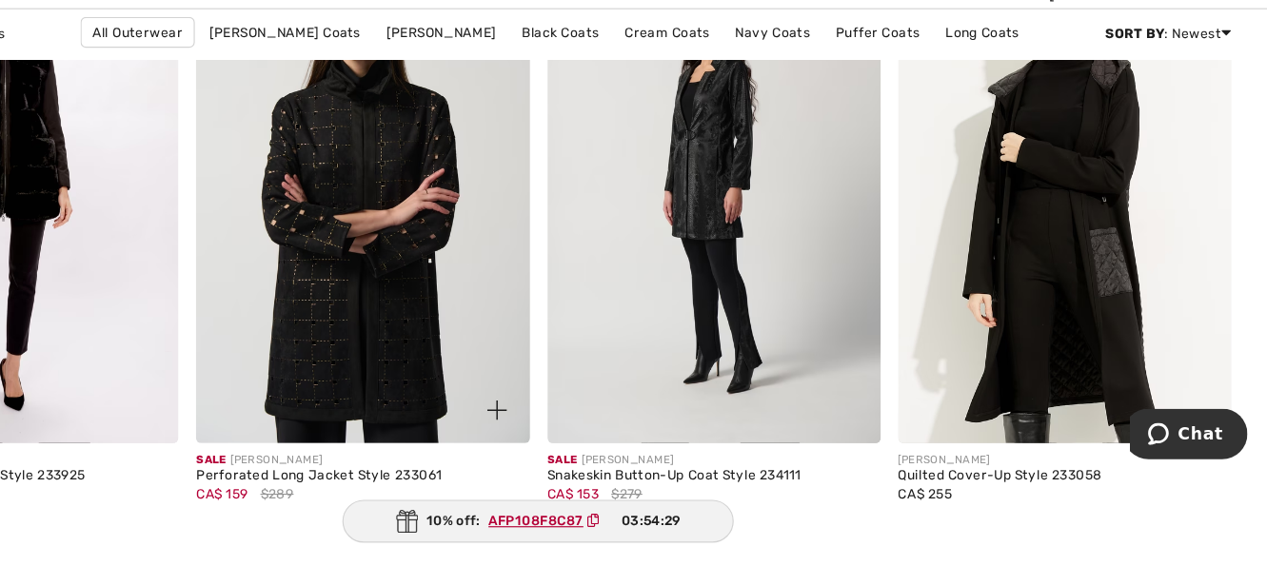
scroll to position [7408, 0]
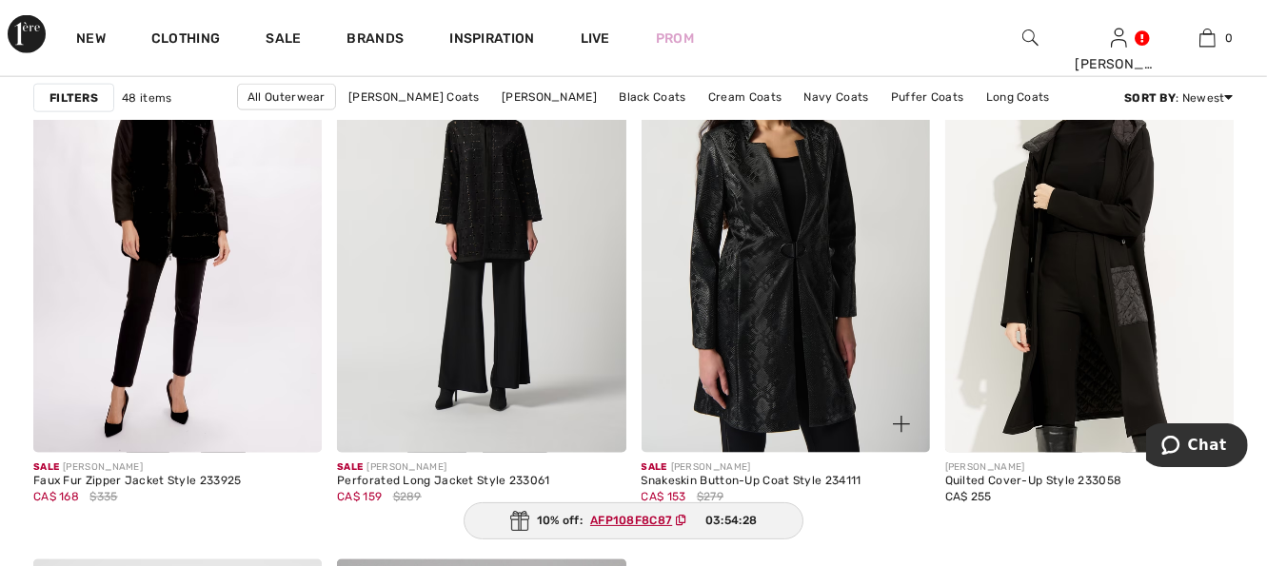
click at [803, 238] on img at bounding box center [786, 236] width 288 height 433
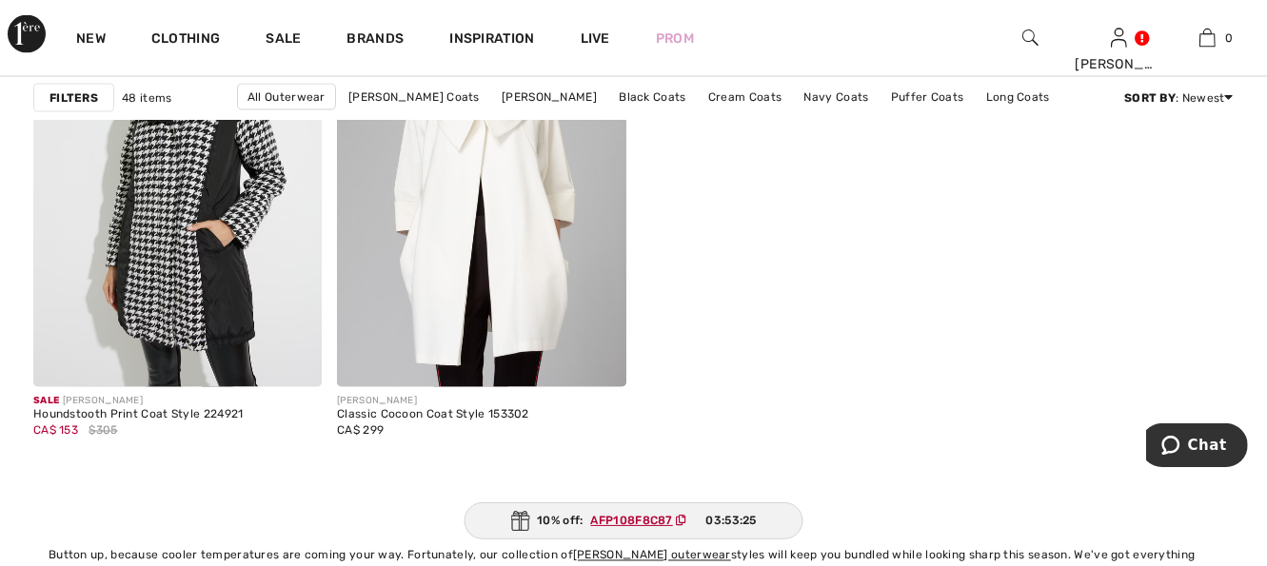
scroll to position [7979, 0]
